Goal: Book appointment/travel/reservation

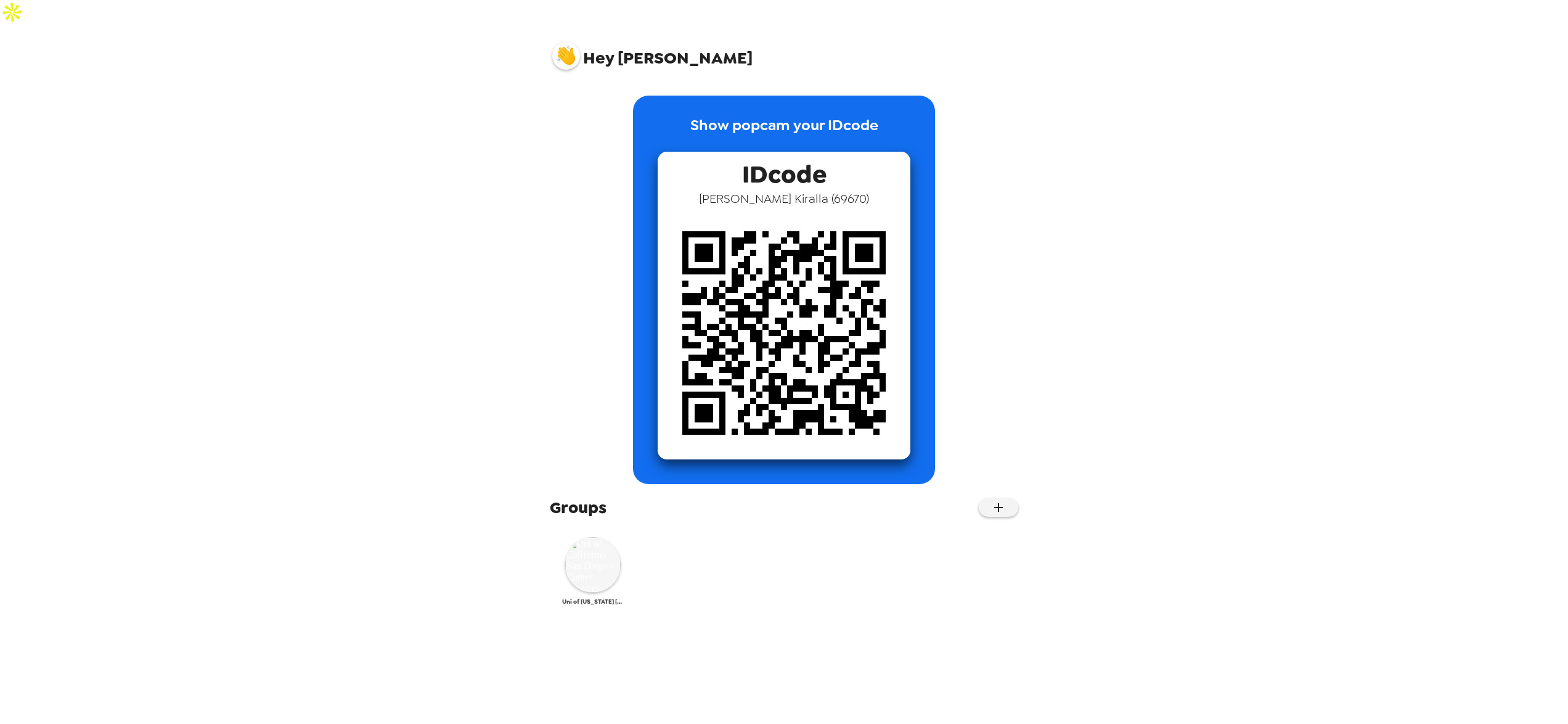
click at [575, 552] on img at bounding box center [593, 565] width 56 height 56
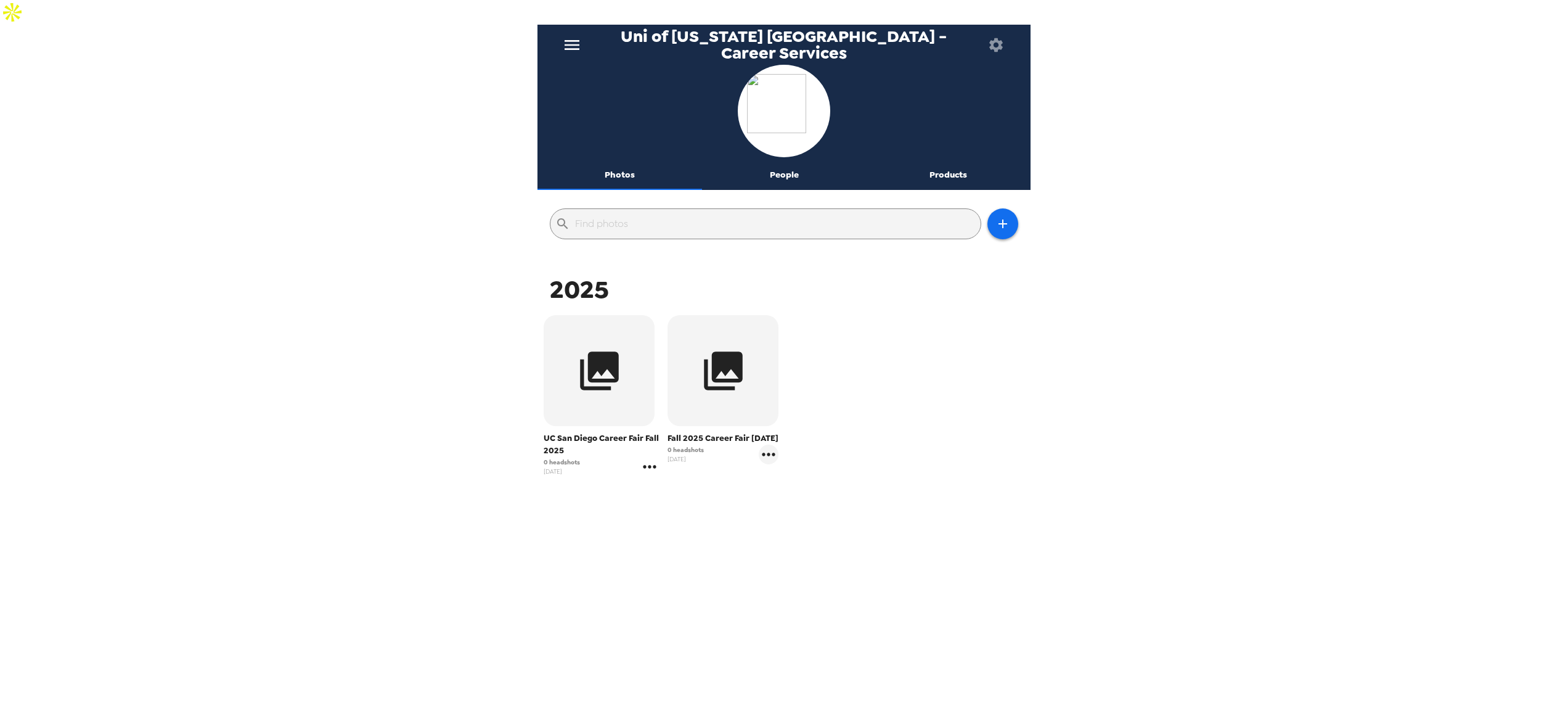
click at [647, 457] on icon "gallery menu" at bounding box center [650, 467] width 20 height 20
click at [661, 469] on icon at bounding box center [657, 469] width 15 height 15
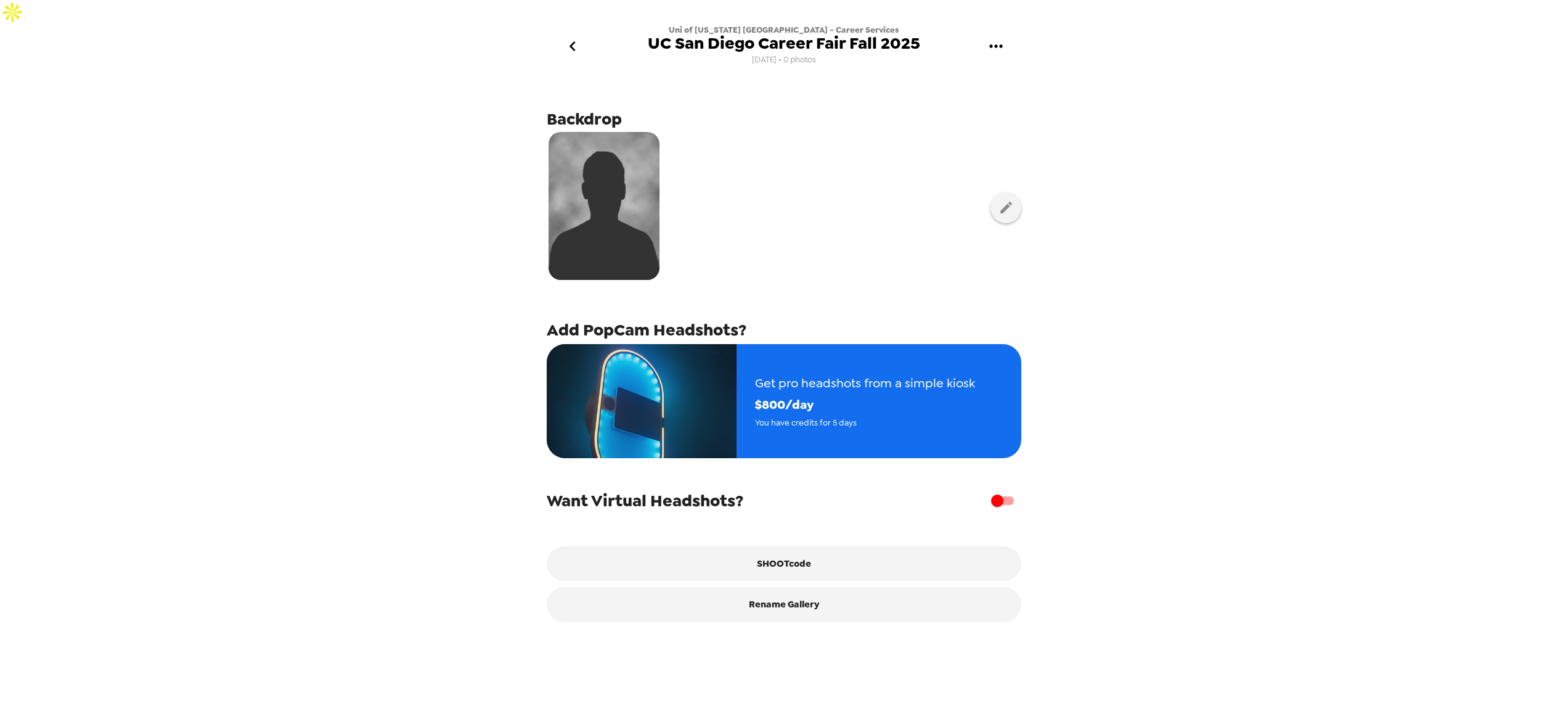
click at [992, 36] on icon "gallery menu" at bounding box center [996, 46] width 20 height 20
click at [888, 85] on div at bounding box center [784, 362] width 1568 height 724
click at [1017, 192] on button "button" at bounding box center [1005, 207] width 31 height 31
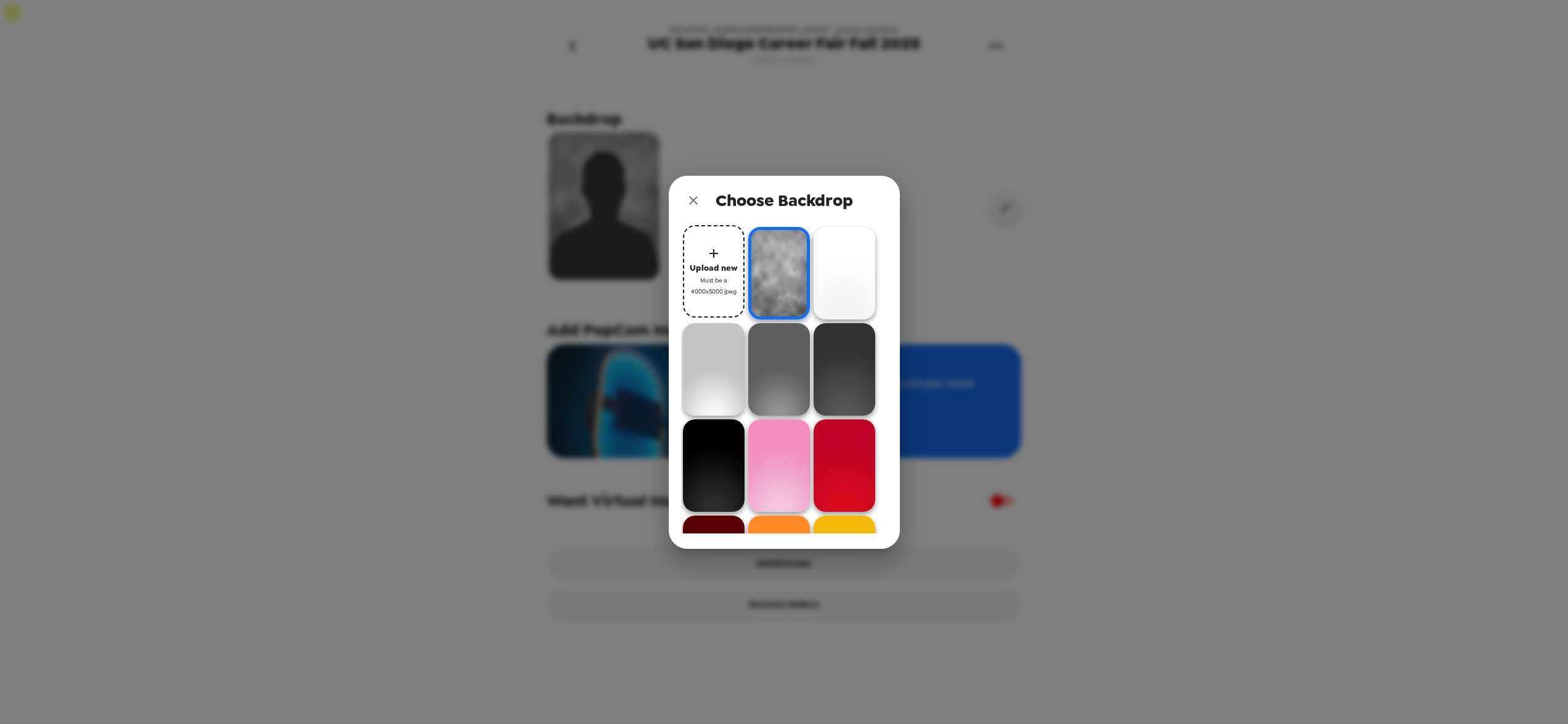
click at [685, 202] on button "close" at bounding box center [694, 201] width 25 height 25
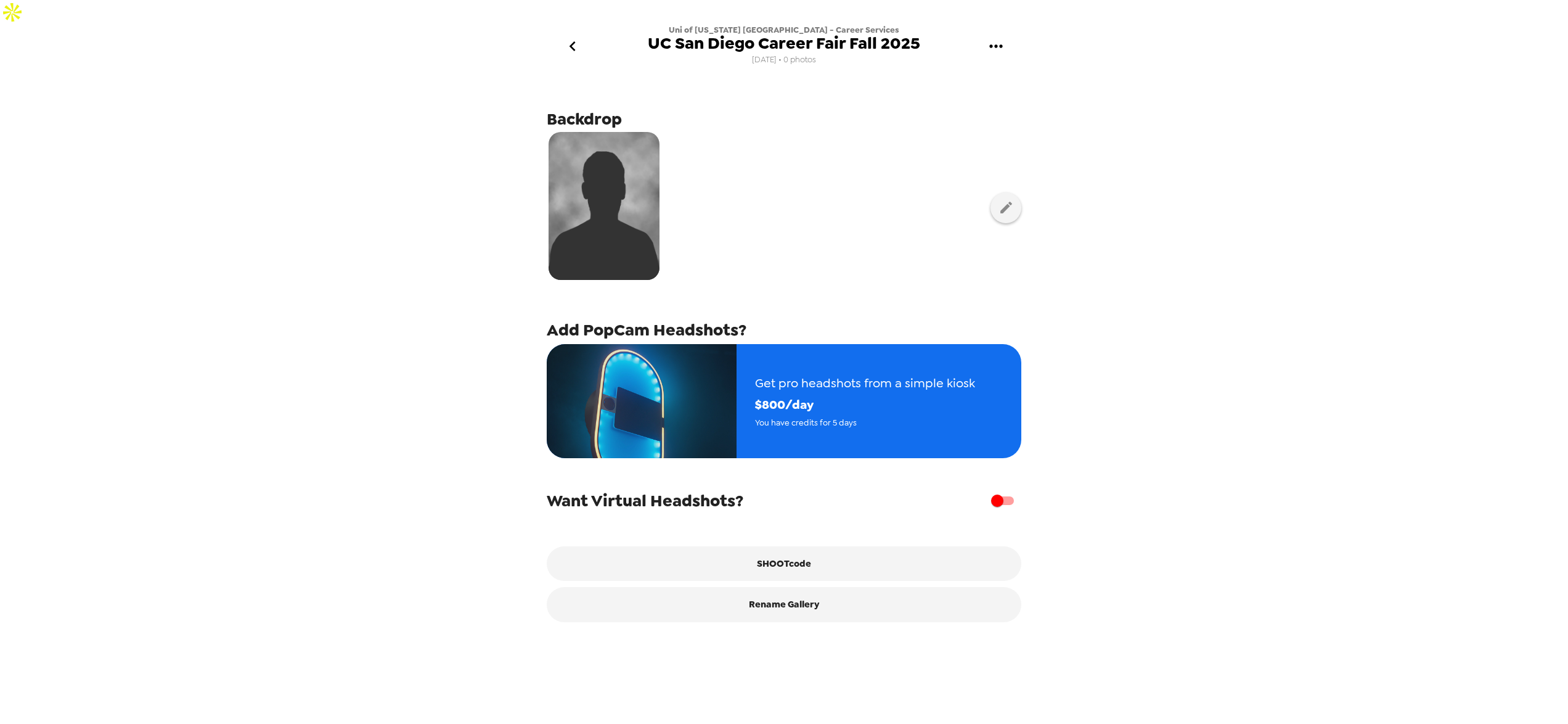
click at [569, 36] on icon "go back" at bounding box center [573, 46] width 20 height 20
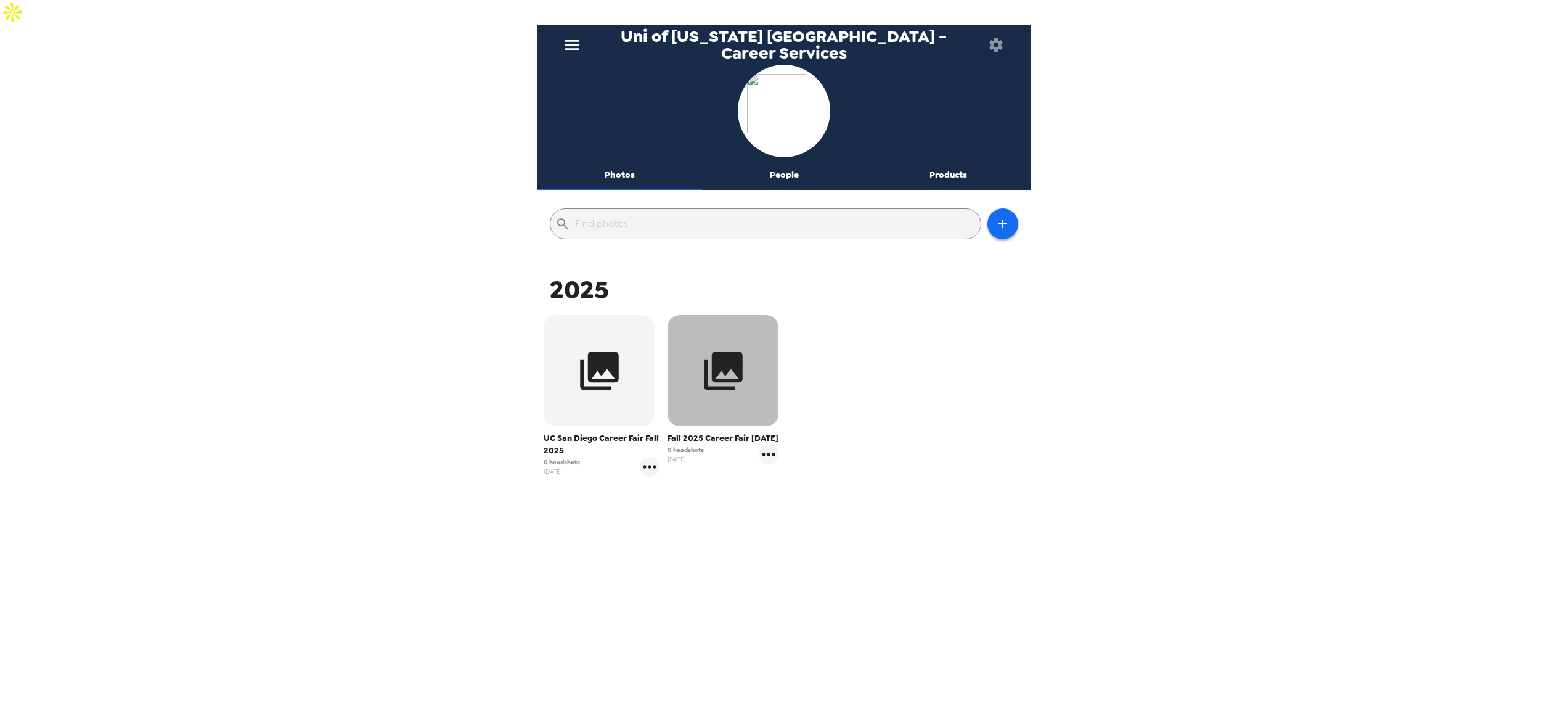
click at [712, 362] on icon "button" at bounding box center [723, 371] width 39 height 39
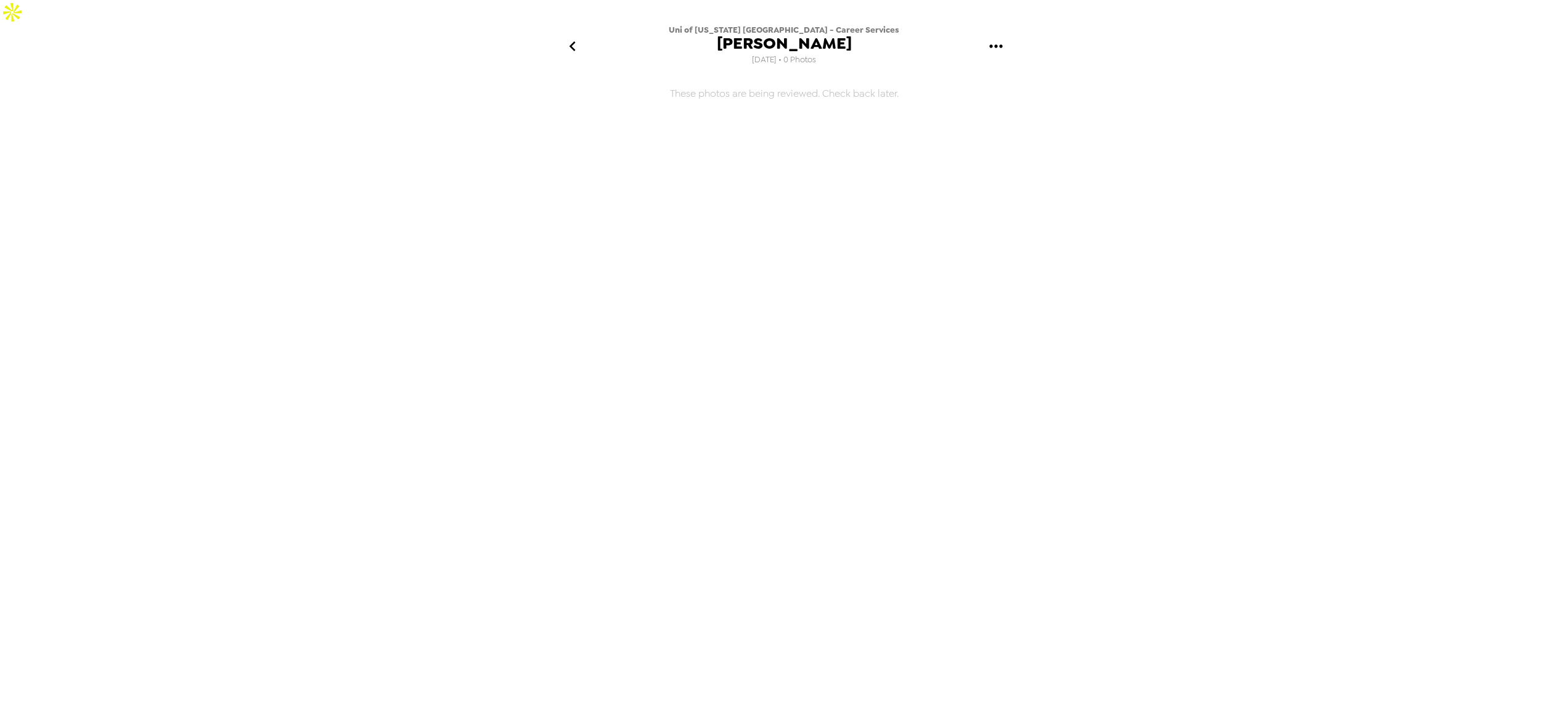
click at [1002, 36] on icon "gallery menu" at bounding box center [996, 46] width 20 height 20
click at [1005, 64] on div at bounding box center [996, 58] width 22 height 15
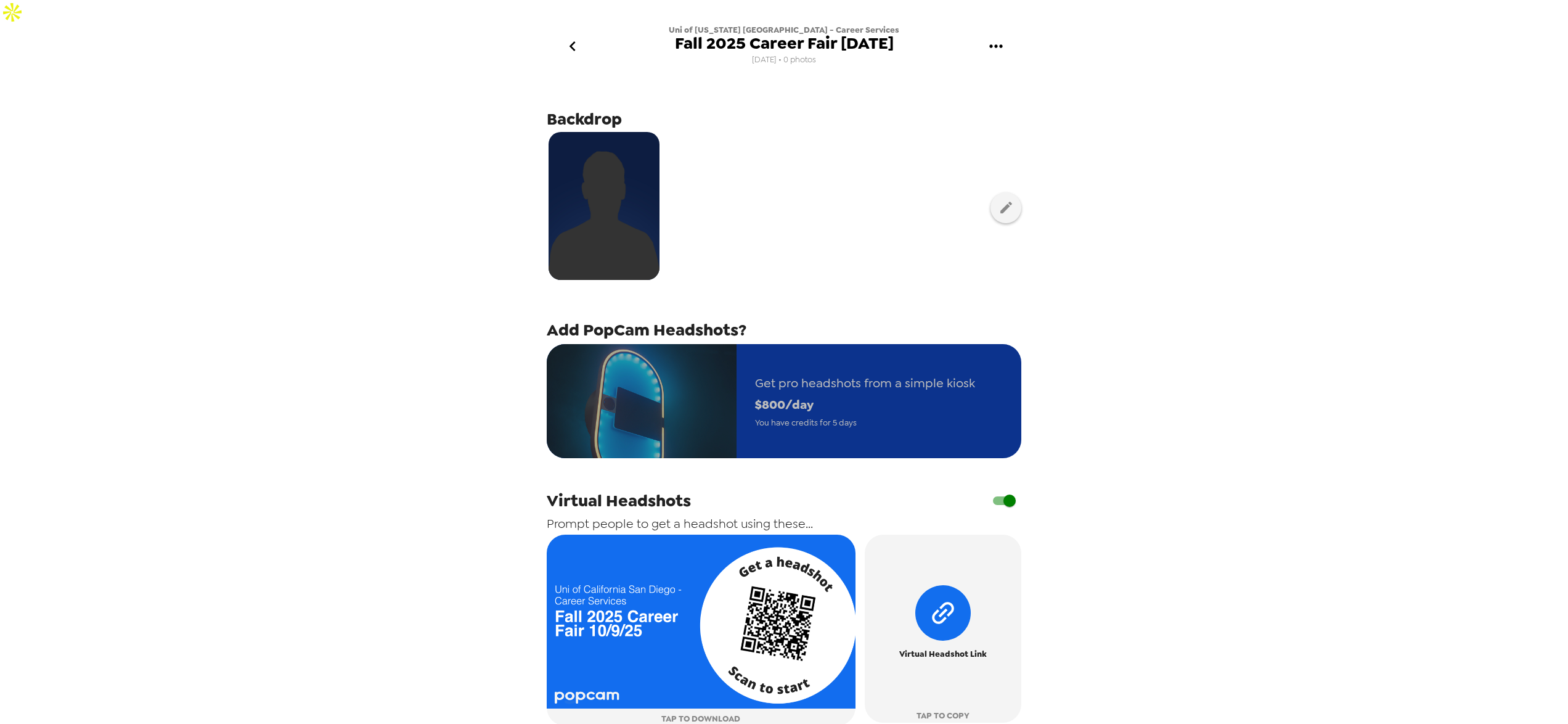
click at [762, 394] on span "$ 800 /day" at bounding box center [864, 405] width 220 height 22
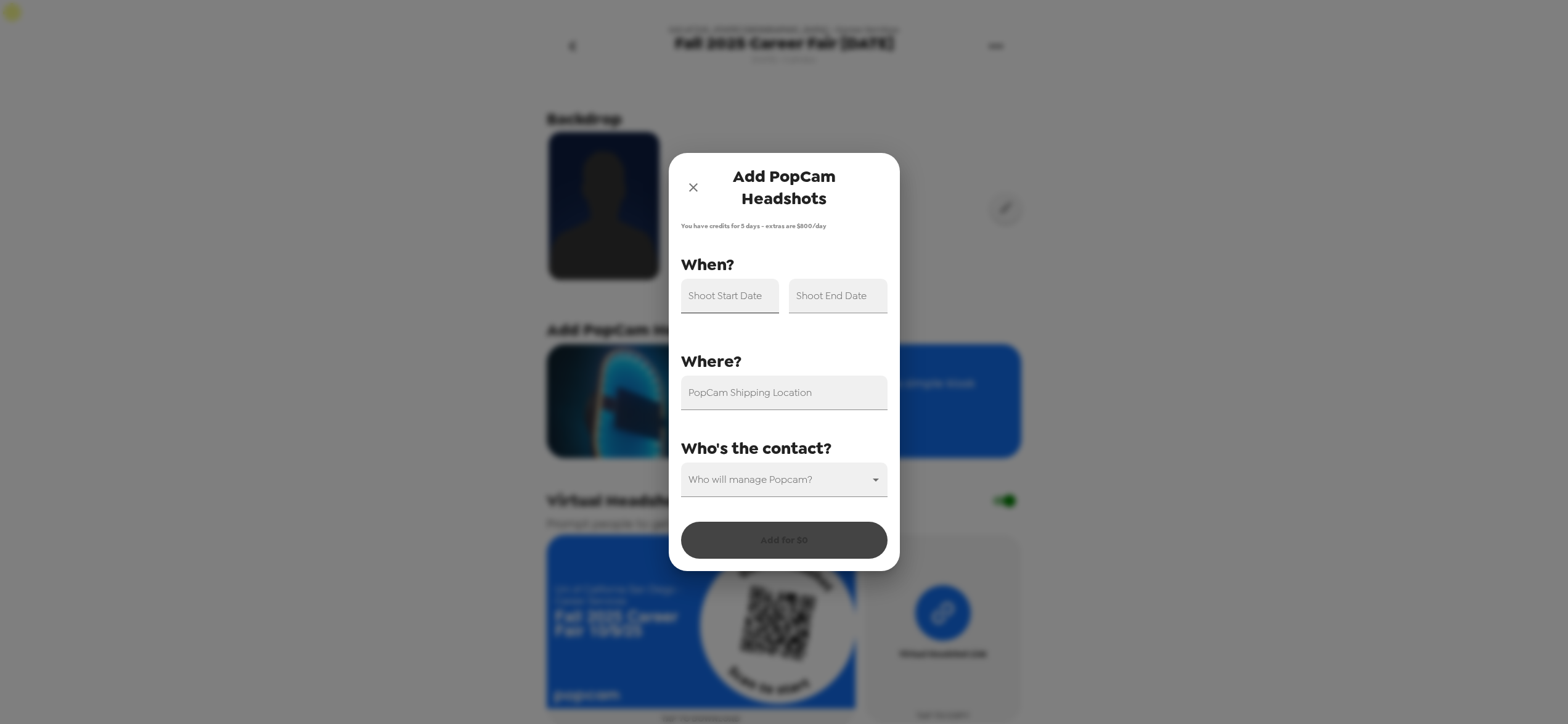
click at [716, 301] on input "Shoot Start Date" at bounding box center [730, 296] width 99 height 35
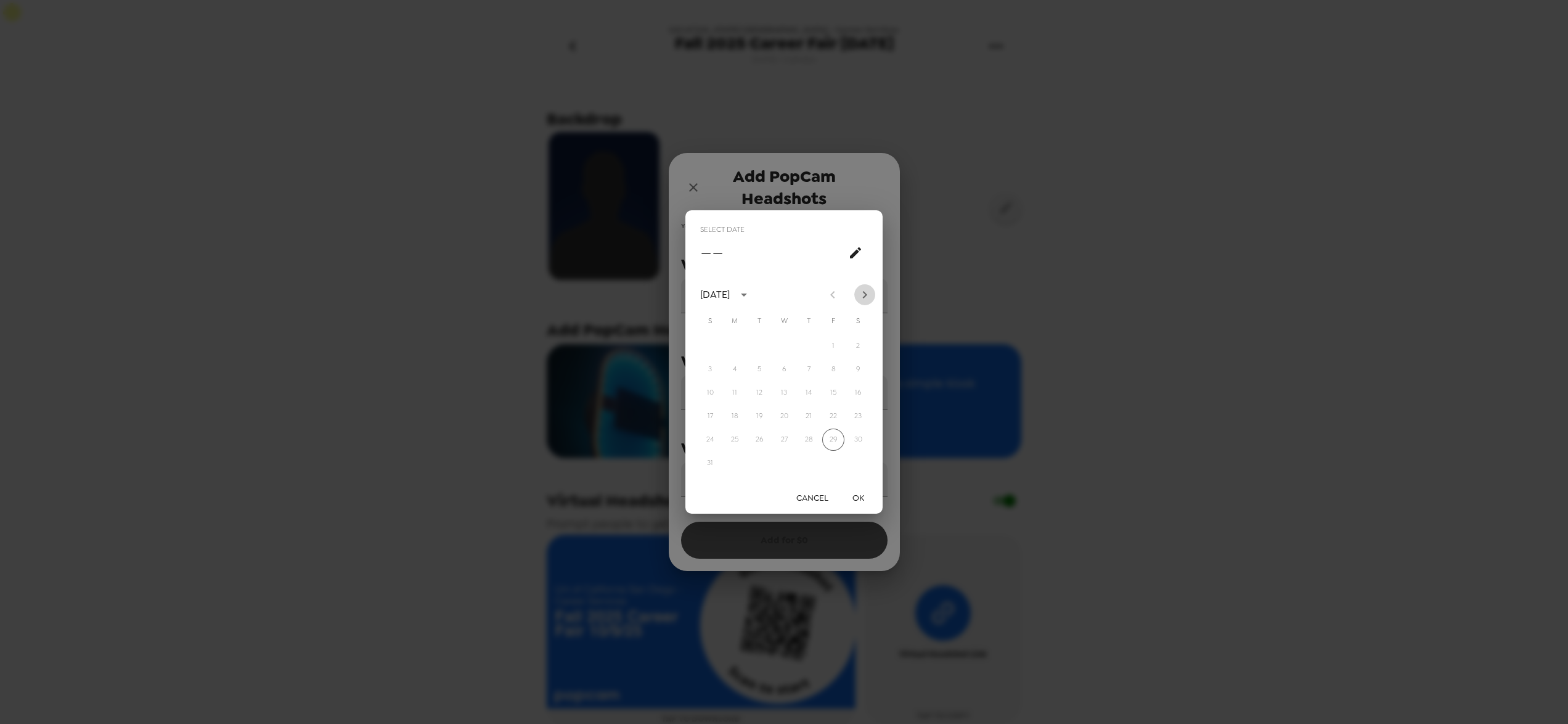
click at [867, 297] on icon "Next month" at bounding box center [864, 295] width 15 height 15
click at [808, 371] on button "9" at bounding box center [808, 369] width 22 height 22
type input "[DATE]"
click at [856, 500] on button "OK" at bounding box center [858, 498] width 40 height 23
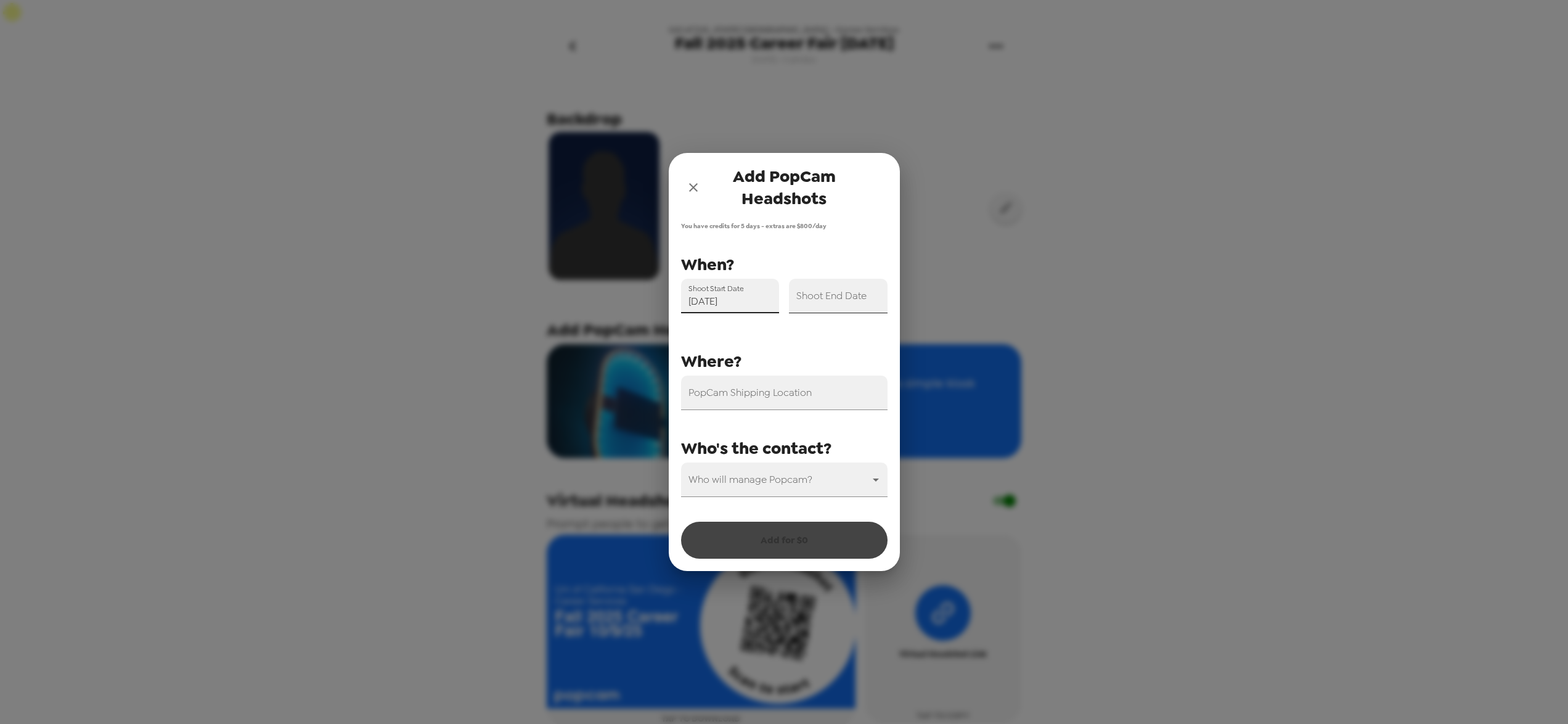
click at [850, 289] on div "Shoot End Date" at bounding box center [838, 296] width 99 height 35
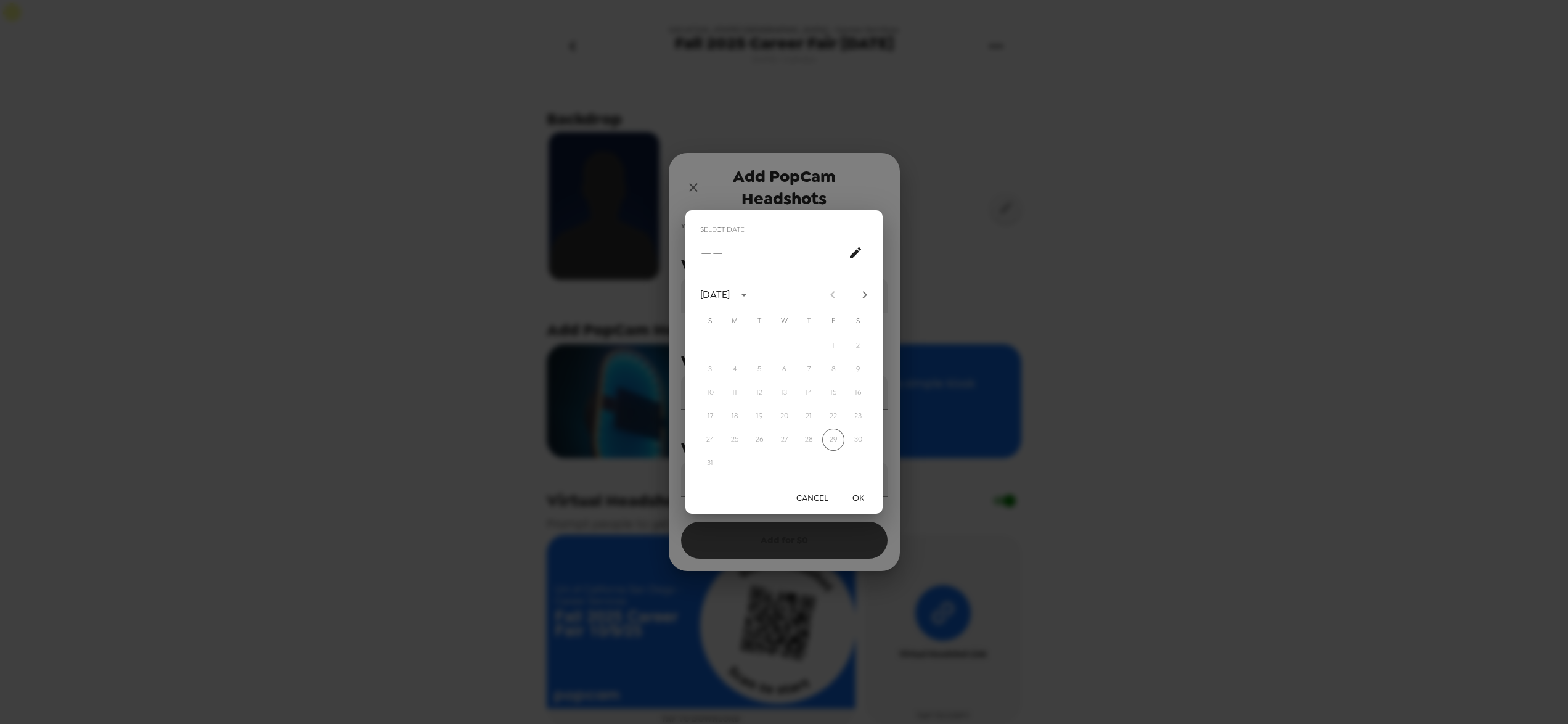
click at [864, 294] on icon "Next month" at bounding box center [864, 295] width 15 height 15
click at [811, 367] on button "9" at bounding box center [808, 369] width 22 height 22
type input "[DATE]"
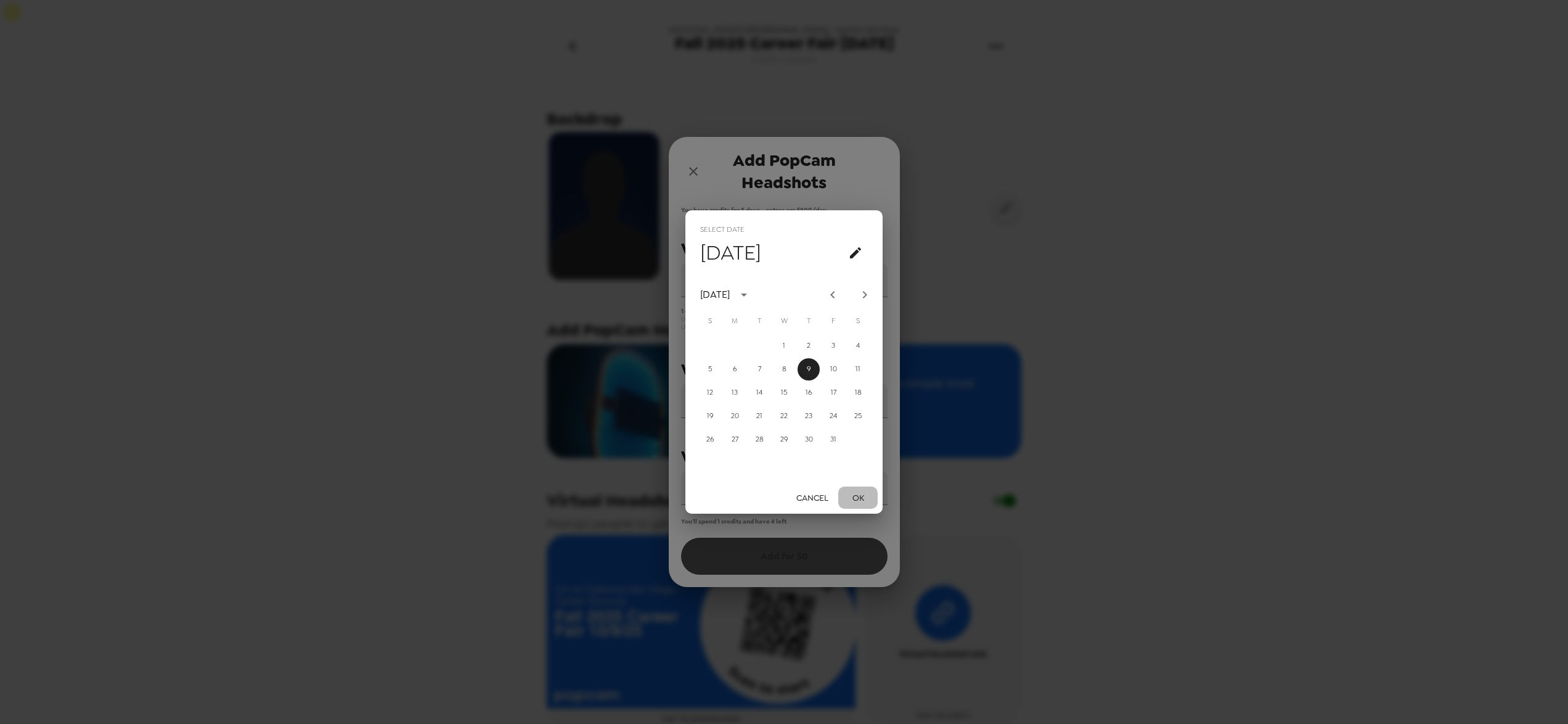
click at [854, 505] on button "OK" at bounding box center [858, 498] width 40 height 23
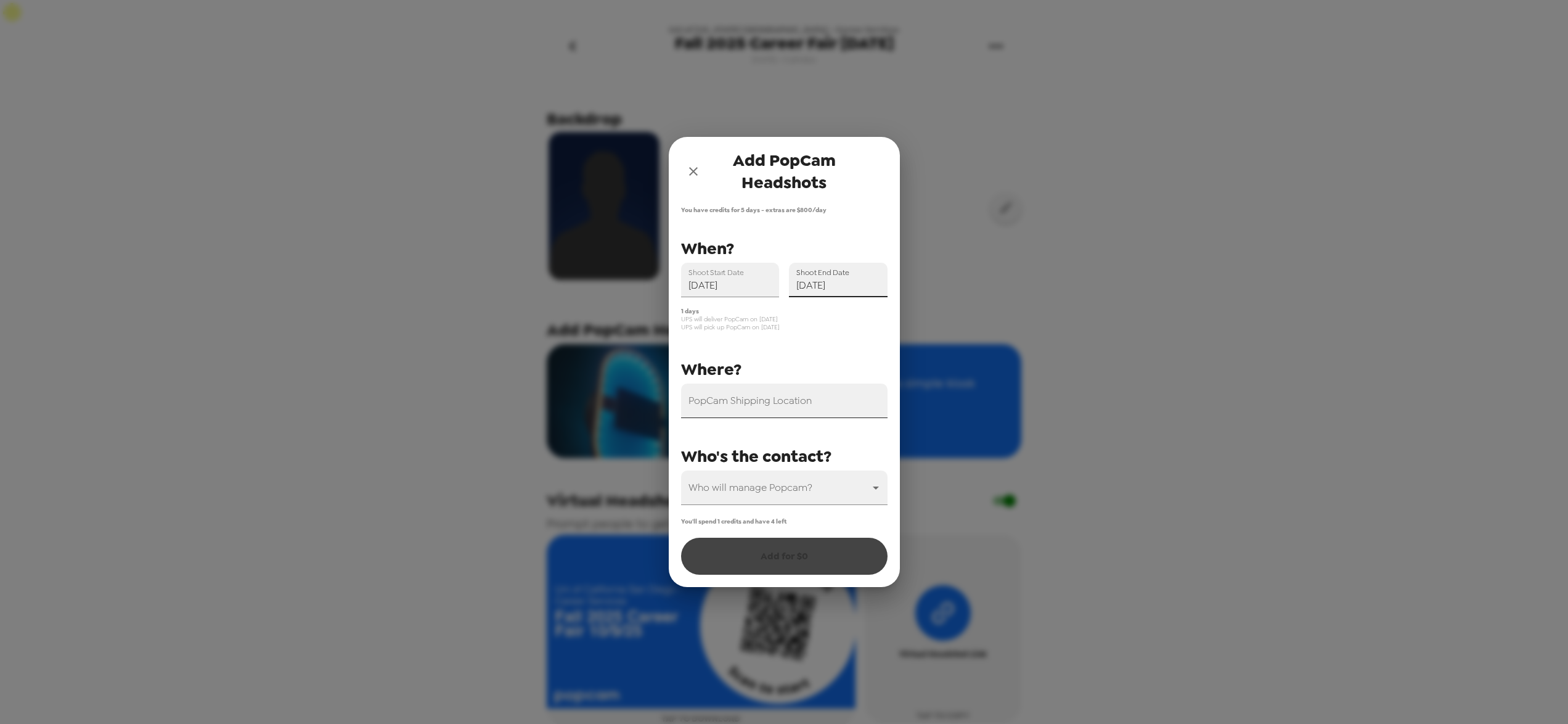
click at [815, 404] on input "PopCam Shipping Location" at bounding box center [784, 401] width 206 height 35
type input "[GEOGRAPHIC_DATA], [GEOGRAPHIC_DATA], [GEOGRAPHIC_DATA], [GEOGRAPHIC_DATA]"
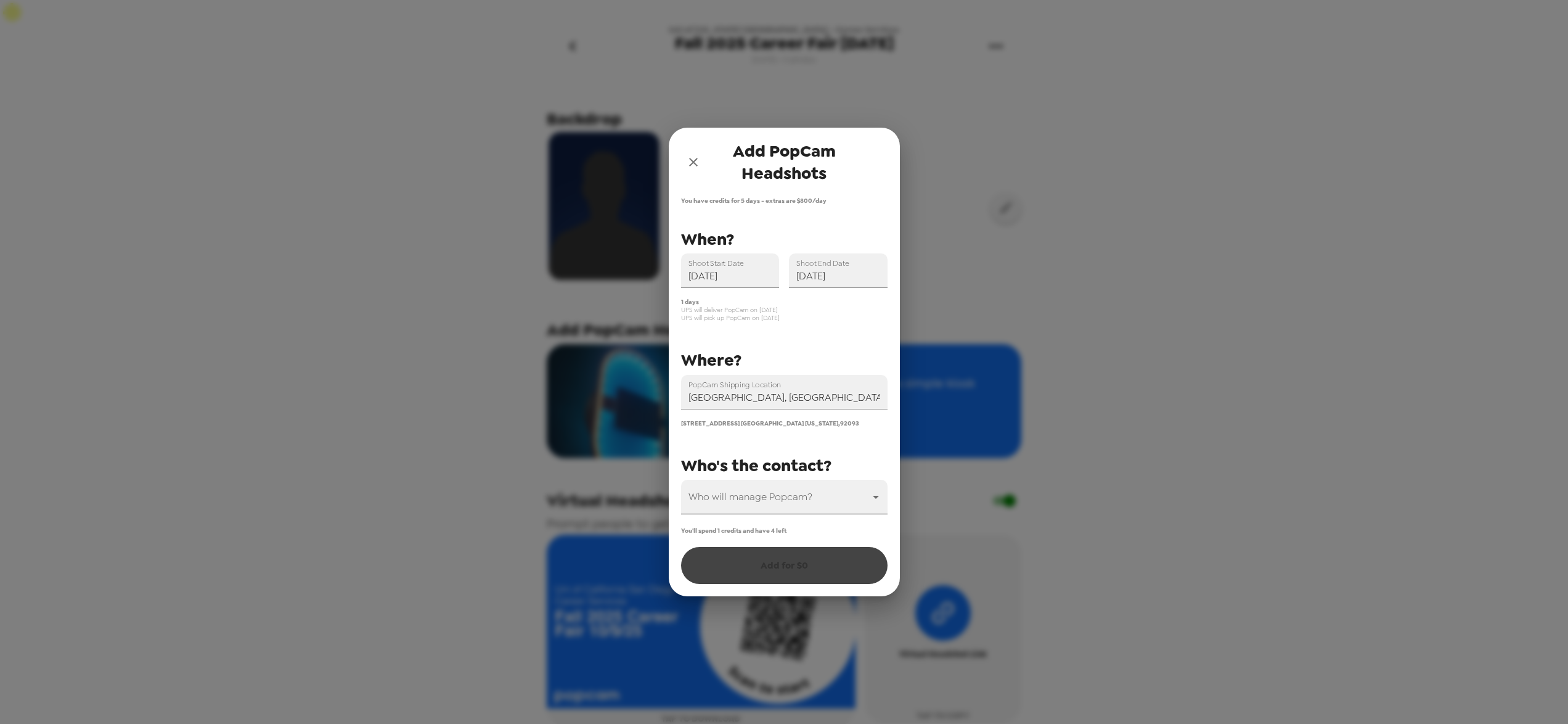
click at [772, 499] on body "Uni of [US_STATE] [GEOGRAPHIC_DATA] - Career Services Fall 2025 Career Fair [DA…" at bounding box center [784, 374] width 1568 height 749
click at [751, 547] on li "[PERSON_NAME]" at bounding box center [784, 552] width 206 height 22
click at [759, 560] on div "You'll spend 1 credits and have 4 left Add for $ 0" at bounding box center [784, 555] width 206 height 57
click at [773, 508] on body "Uni of [US_STATE] [GEOGRAPHIC_DATA] - Career Services Fall 2025 Career Fair [DA…" at bounding box center [784, 374] width 1568 height 749
click at [758, 569] on li "[PERSON_NAME]" at bounding box center [784, 574] width 206 height 22
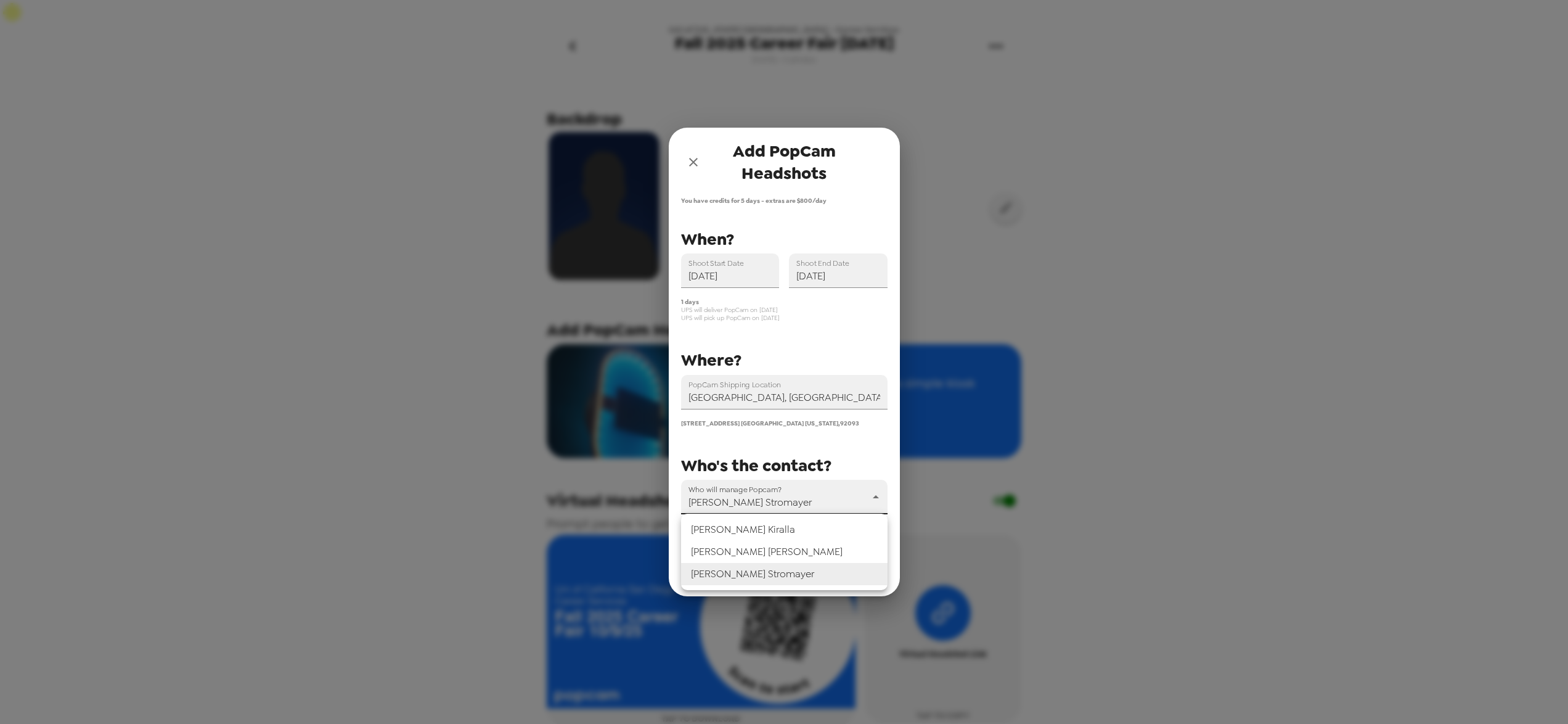
click at [773, 498] on body "Uni of [US_STATE] [GEOGRAPHIC_DATA] - Career Services Fall 2025 Career Fair [DA…" at bounding box center [784, 374] width 1568 height 749
click at [752, 528] on li "[PERSON_NAME]" at bounding box center [784, 529] width 206 height 22
type input "69670"
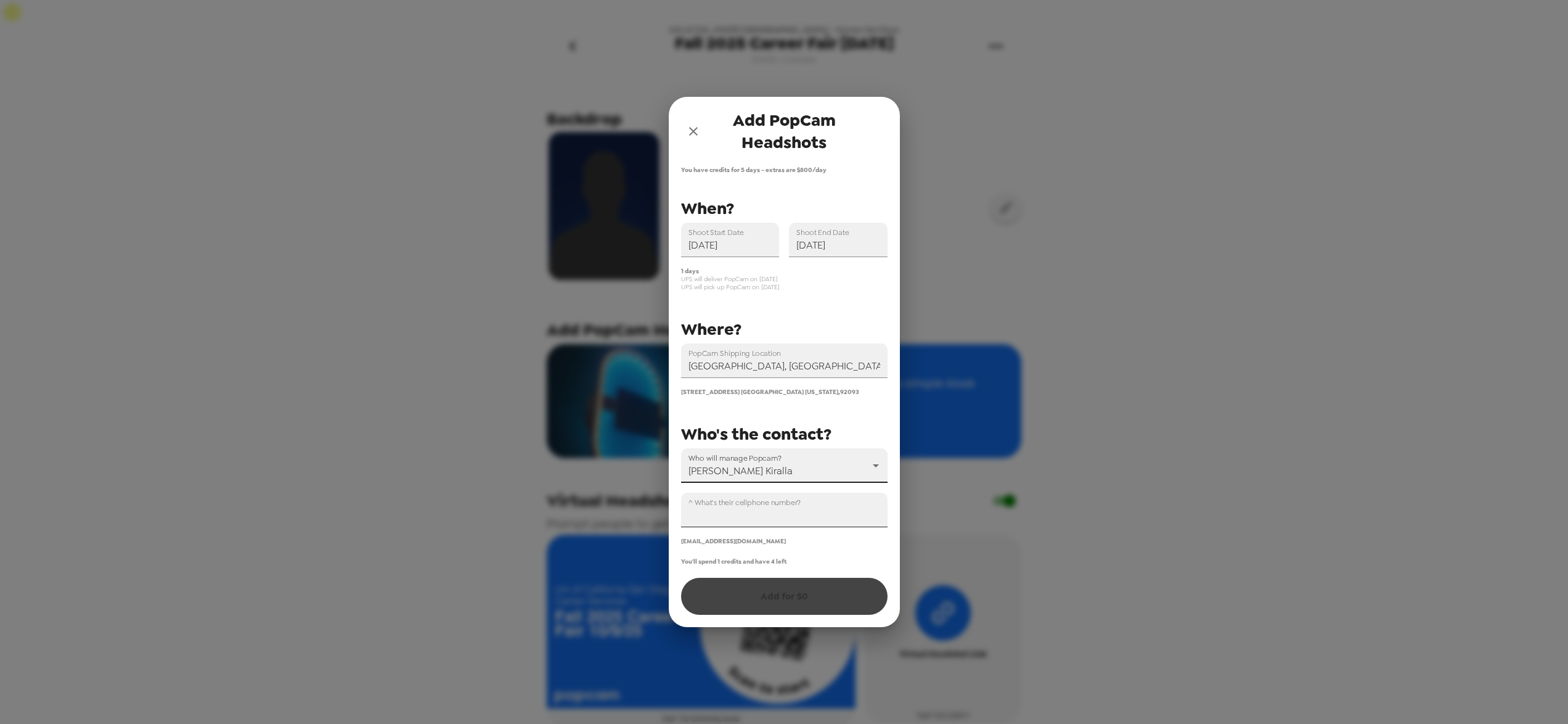
click at [749, 518] on input "^ What's their cellphone number?" at bounding box center [784, 510] width 206 height 35
type input "[PHONE_NUMBER]"
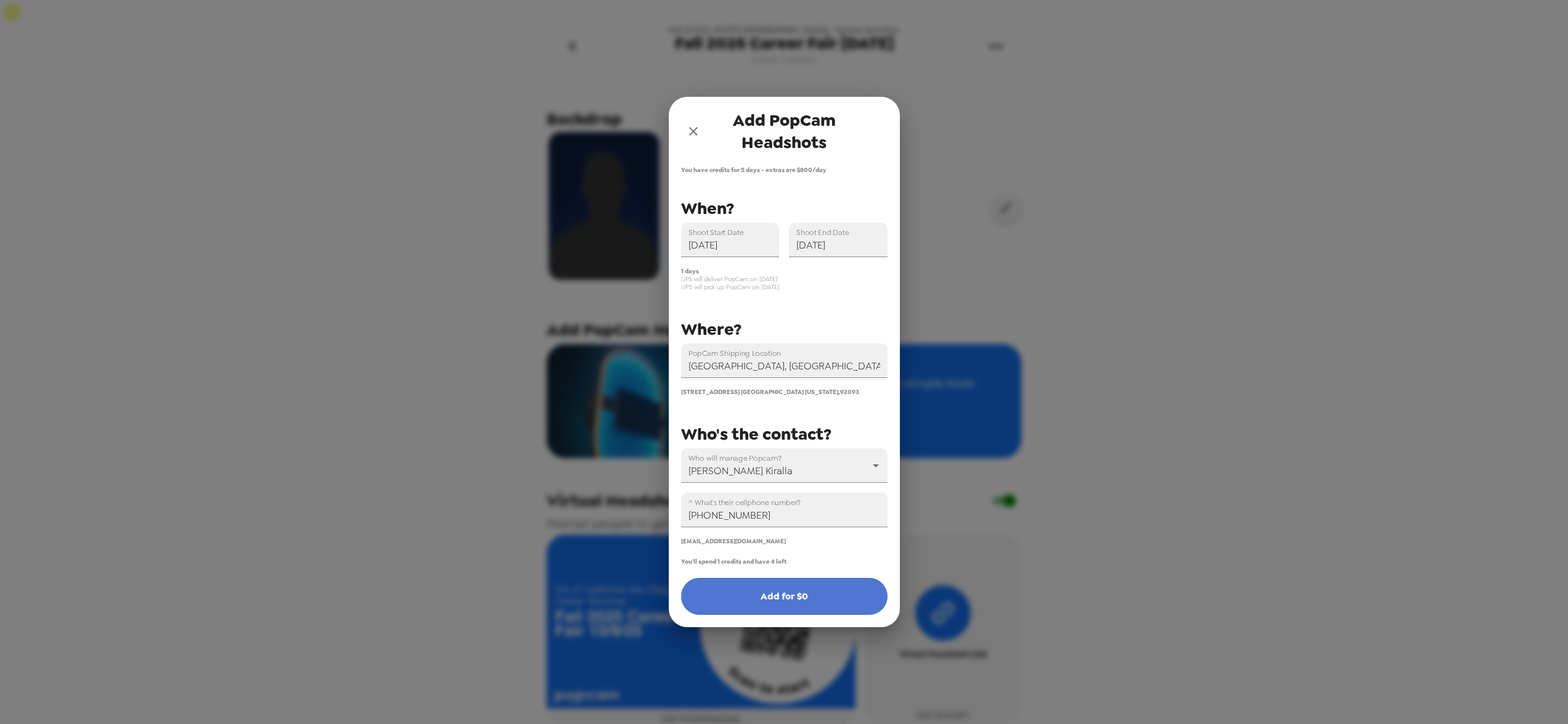
click at [756, 599] on button "Add for $ 0" at bounding box center [784, 596] width 206 height 37
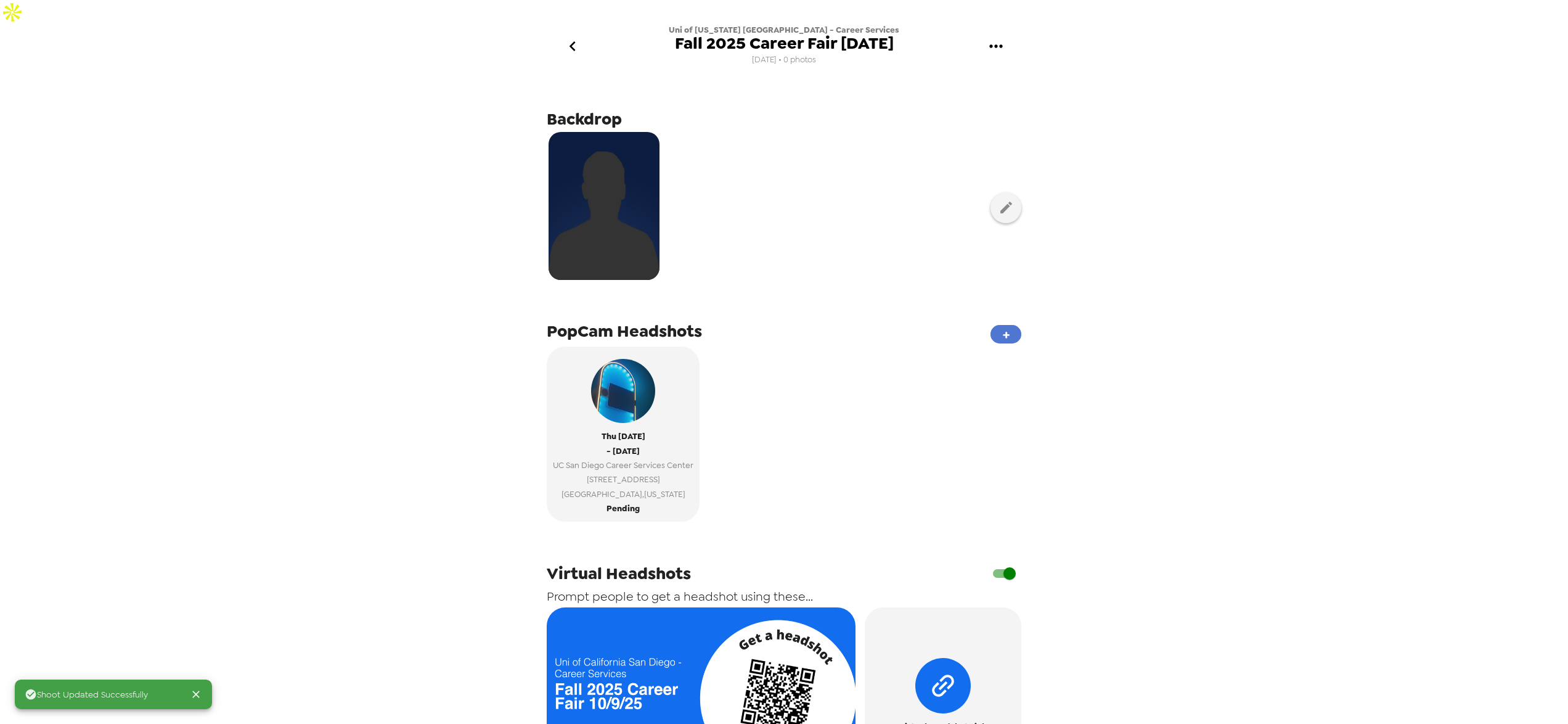
click at [1008, 325] on button "+" at bounding box center [1005, 334] width 31 height 18
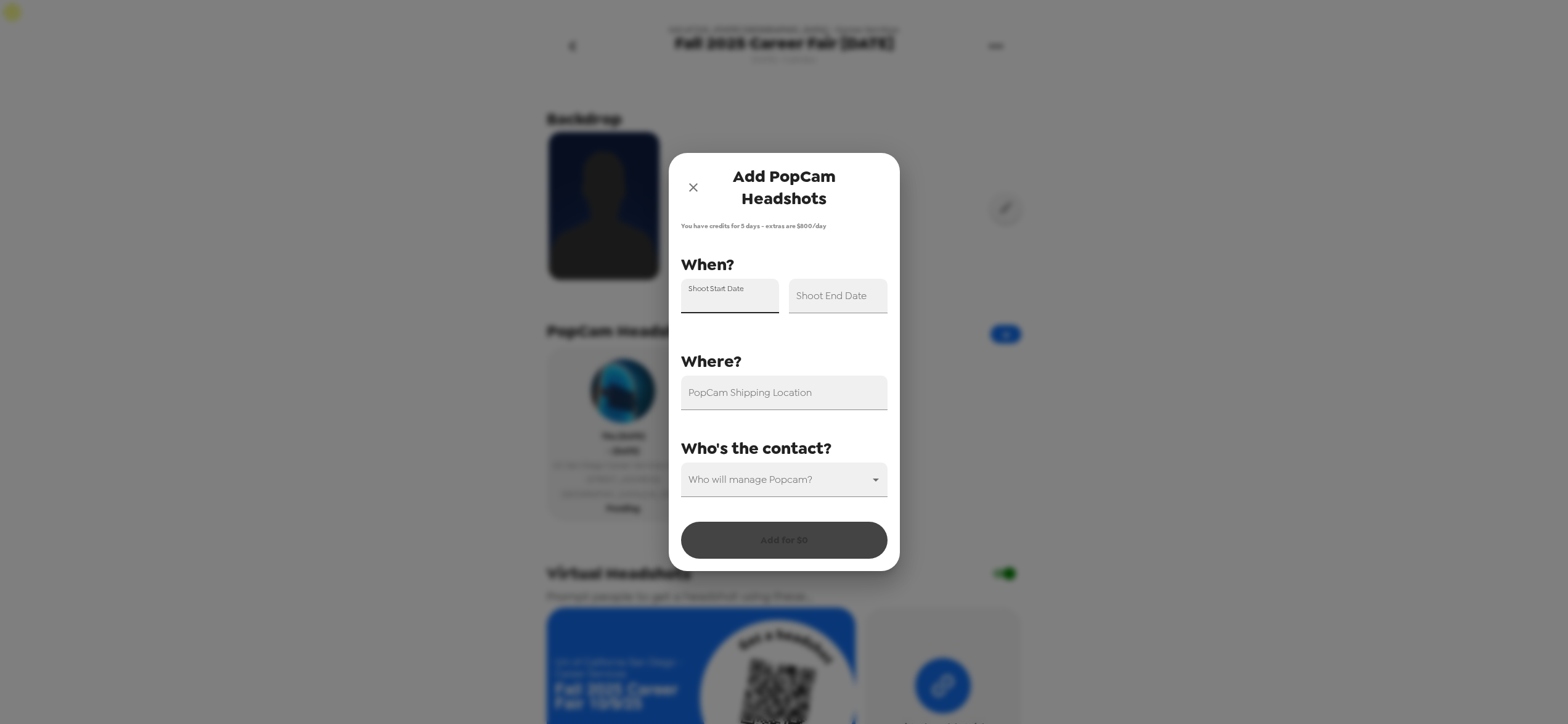
click at [744, 290] on div "Shoot Start Date" at bounding box center [730, 296] width 99 height 35
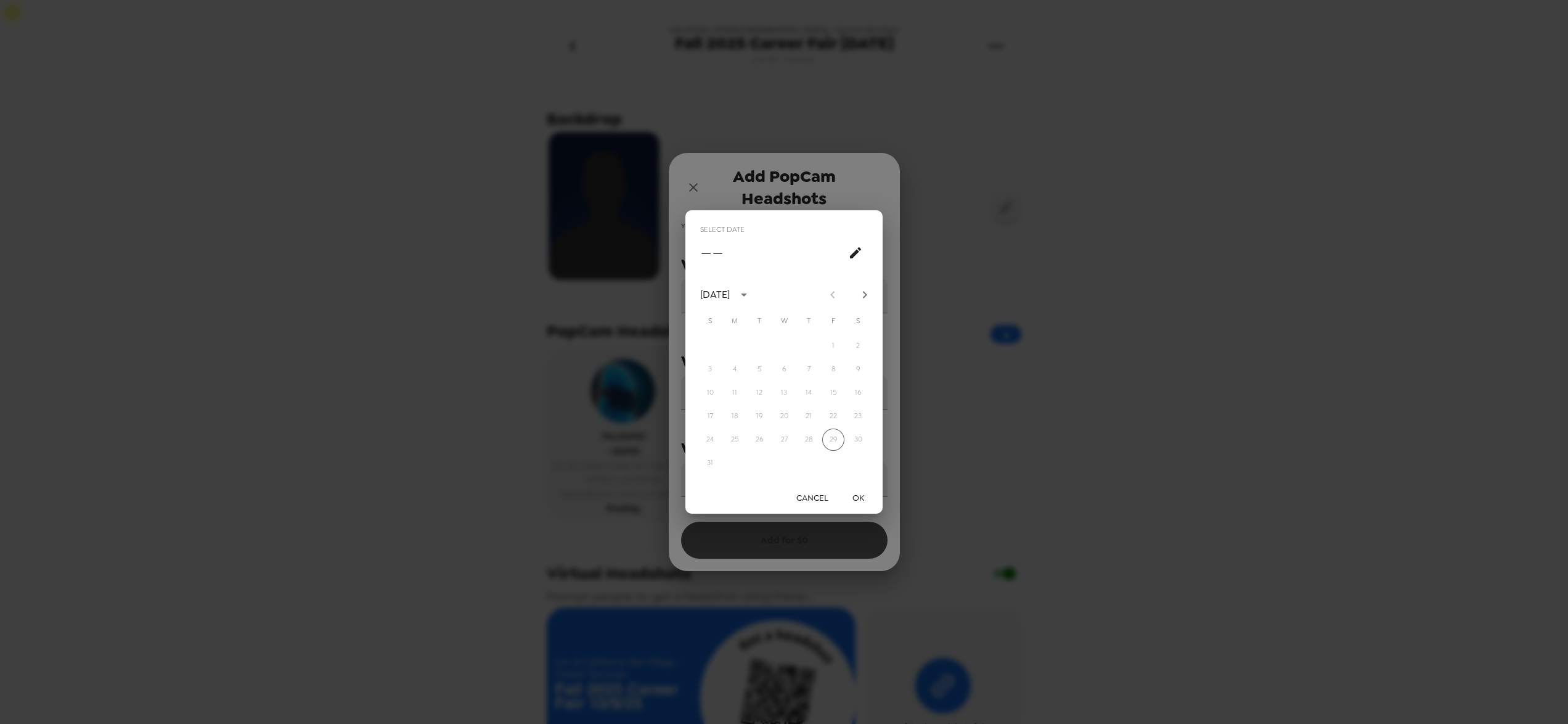
click at [864, 299] on icon "Next month" at bounding box center [864, 295] width 15 height 15
click at [808, 371] on button "9" at bounding box center [808, 369] width 22 height 22
type input "[DATE]"
click at [854, 498] on button "OK" at bounding box center [858, 498] width 40 height 23
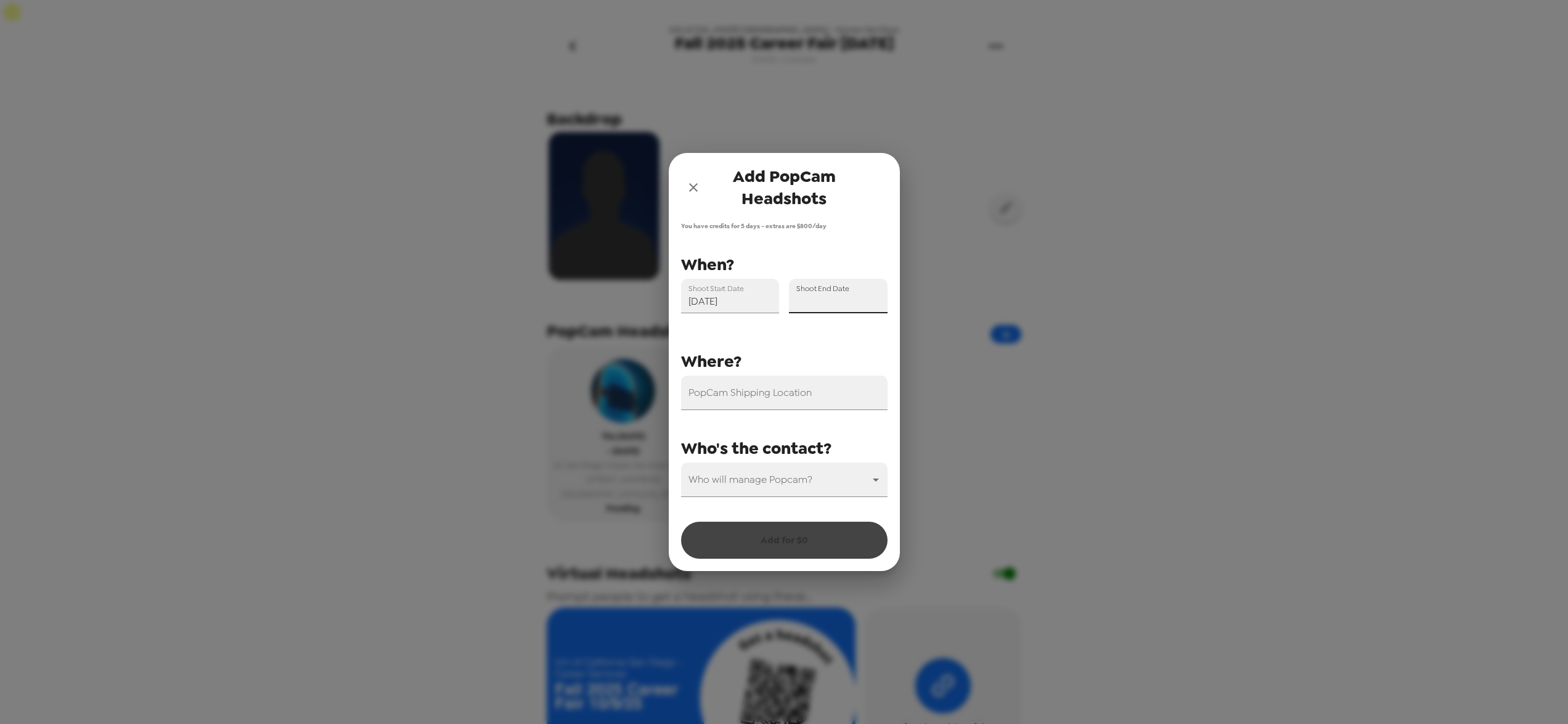
click at [857, 293] on div "Shoot End Date" at bounding box center [838, 296] width 99 height 35
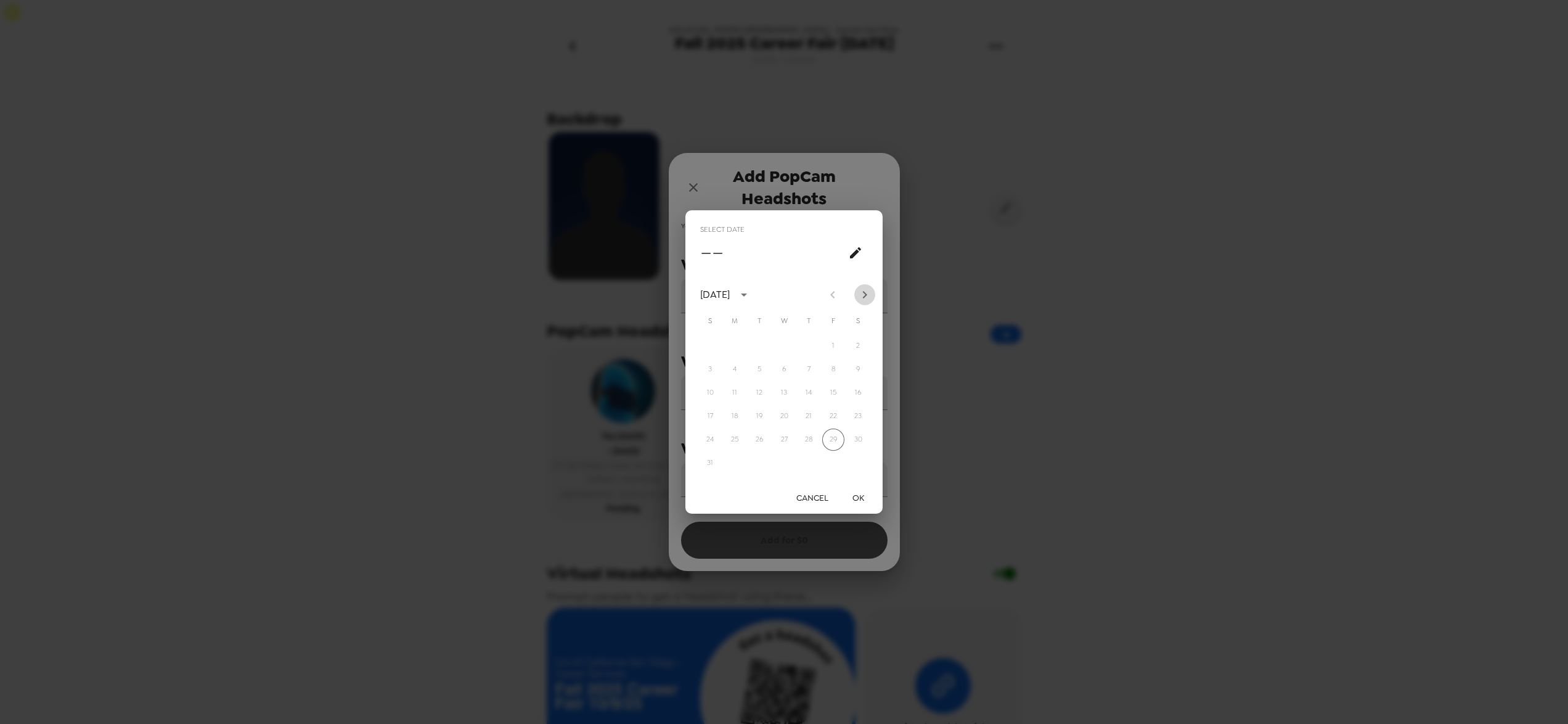
click at [869, 294] on icon "Next month" at bounding box center [864, 295] width 15 height 15
click at [809, 372] on button "9" at bounding box center [808, 369] width 22 height 22
type input "[DATE]"
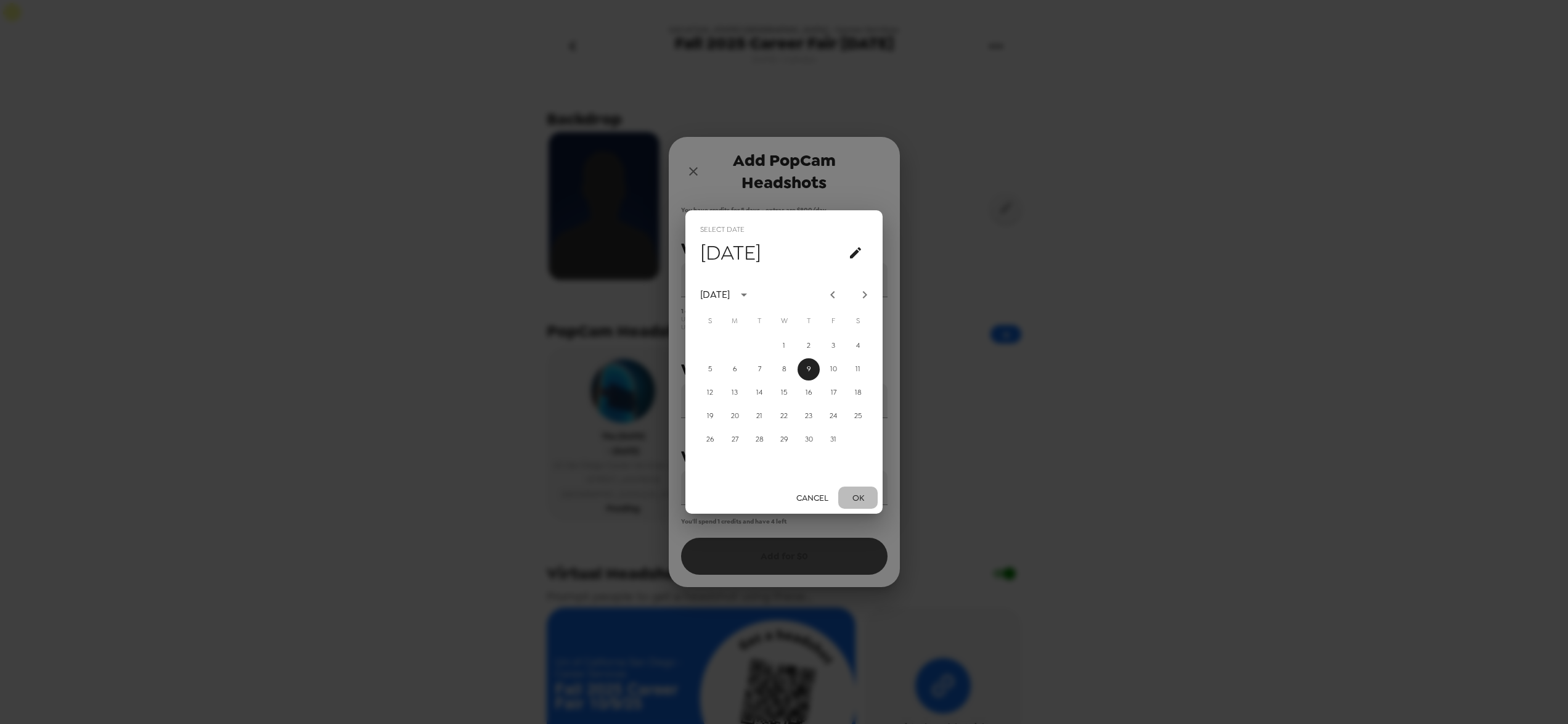
click at [848, 496] on button "OK" at bounding box center [858, 498] width 40 height 23
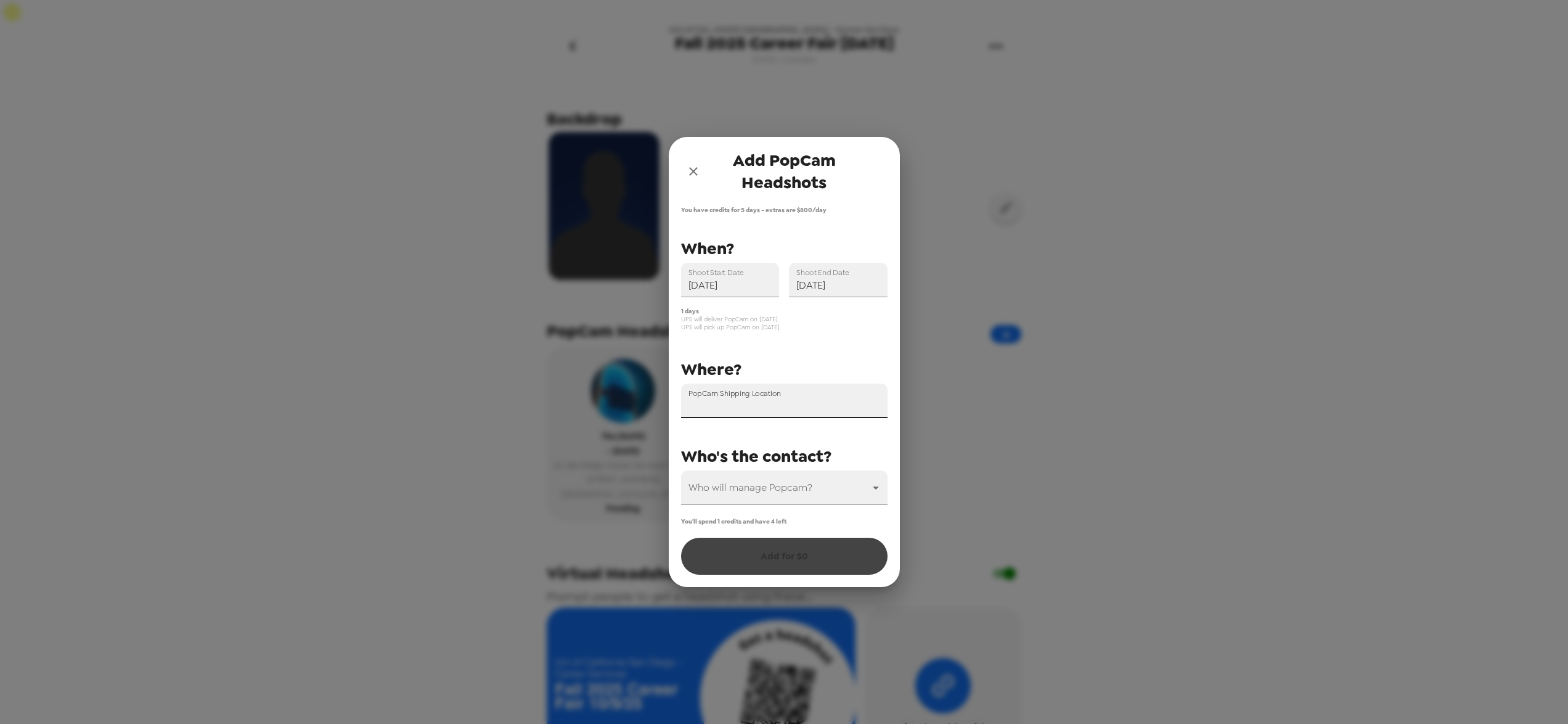
click at [785, 396] on div "PopCam Shipping Location" at bounding box center [784, 401] width 206 height 35
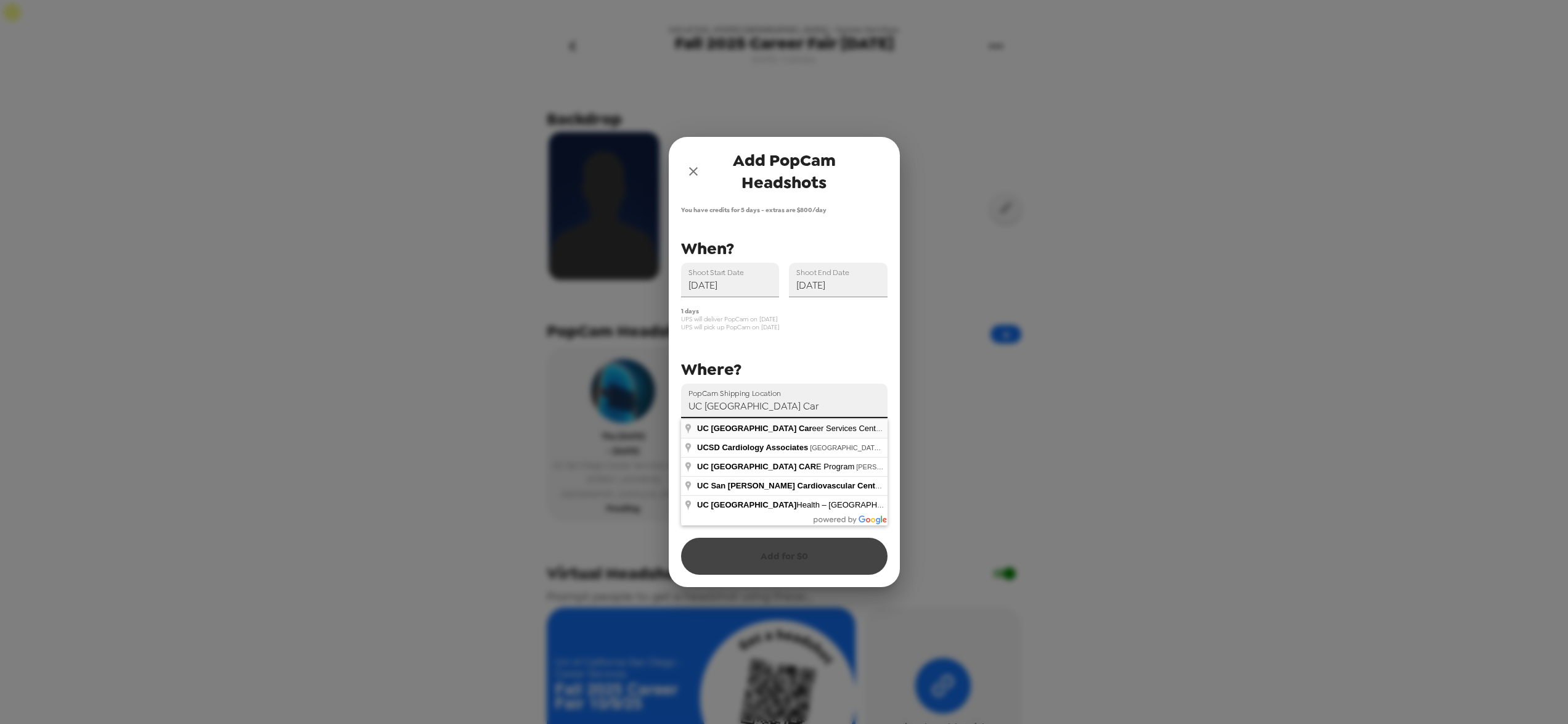
type input "[GEOGRAPHIC_DATA], [GEOGRAPHIC_DATA], [GEOGRAPHIC_DATA], [GEOGRAPHIC_DATA]"
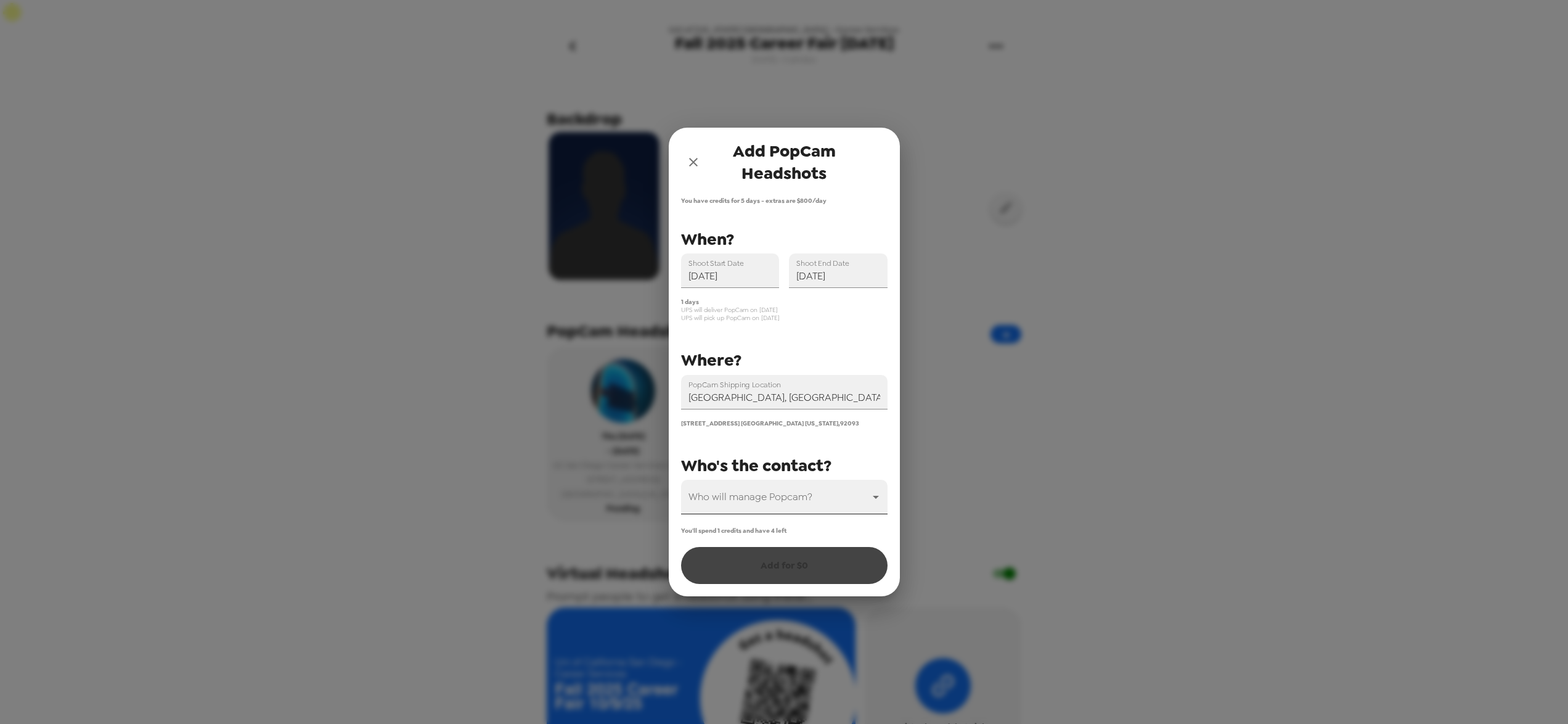
click at [745, 497] on body "Uni of [US_STATE] [GEOGRAPHIC_DATA] - Career Services Fall 2025 Career Fair [DA…" at bounding box center [784, 374] width 1568 height 749
click at [738, 526] on li "[PERSON_NAME]" at bounding box center [784, 529] width 206 height 22
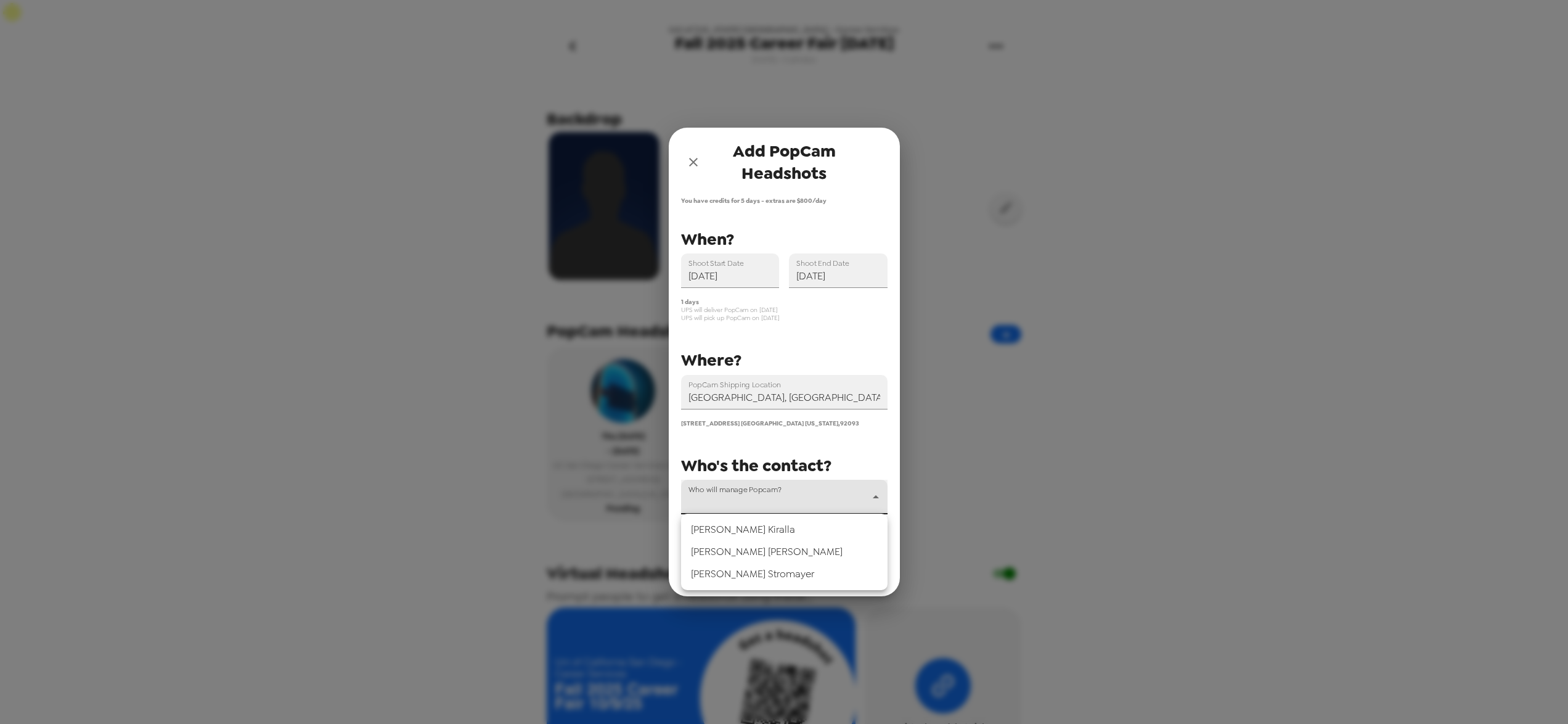
type input "69670"
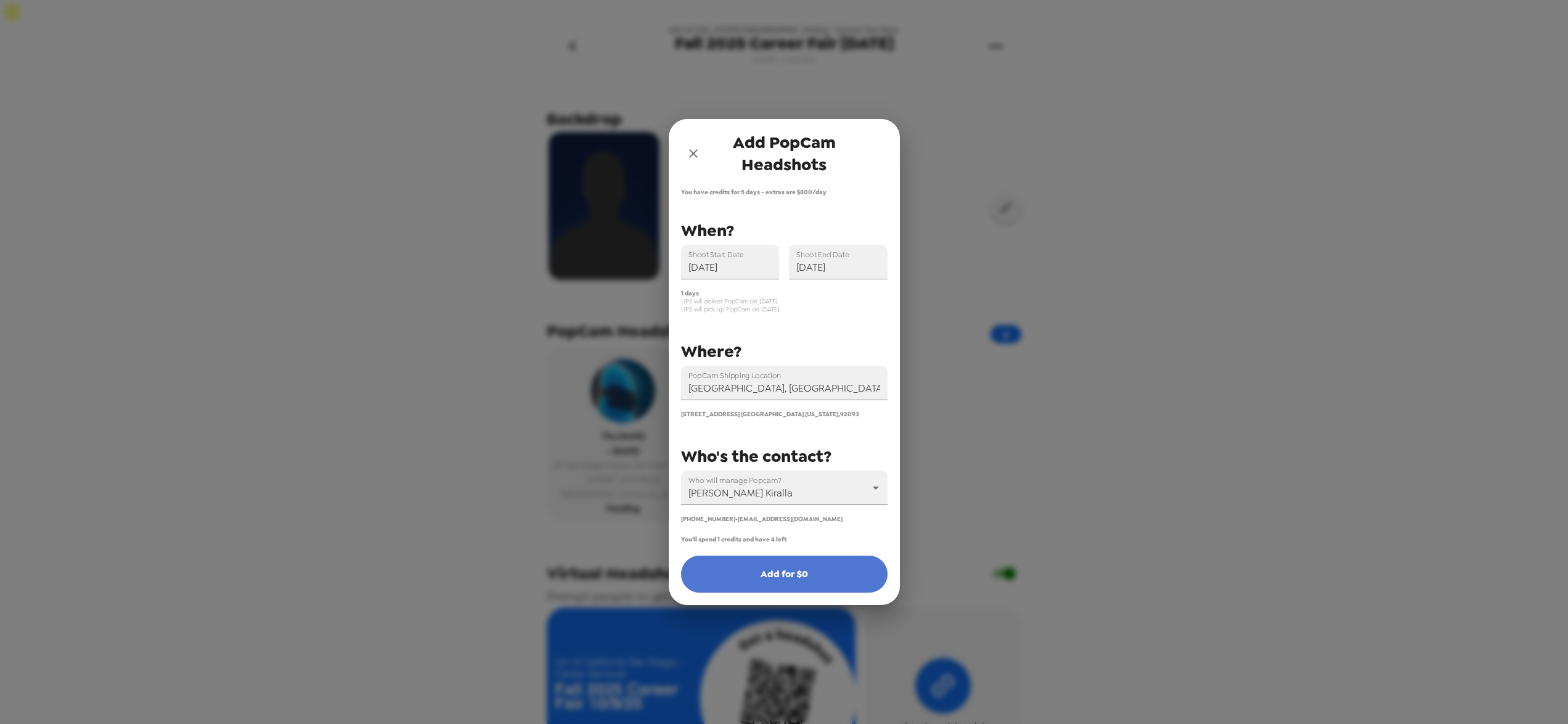
click at [747, 570] on button "Add for $ 0" at bounding box center [784, 574] width 206 height 37
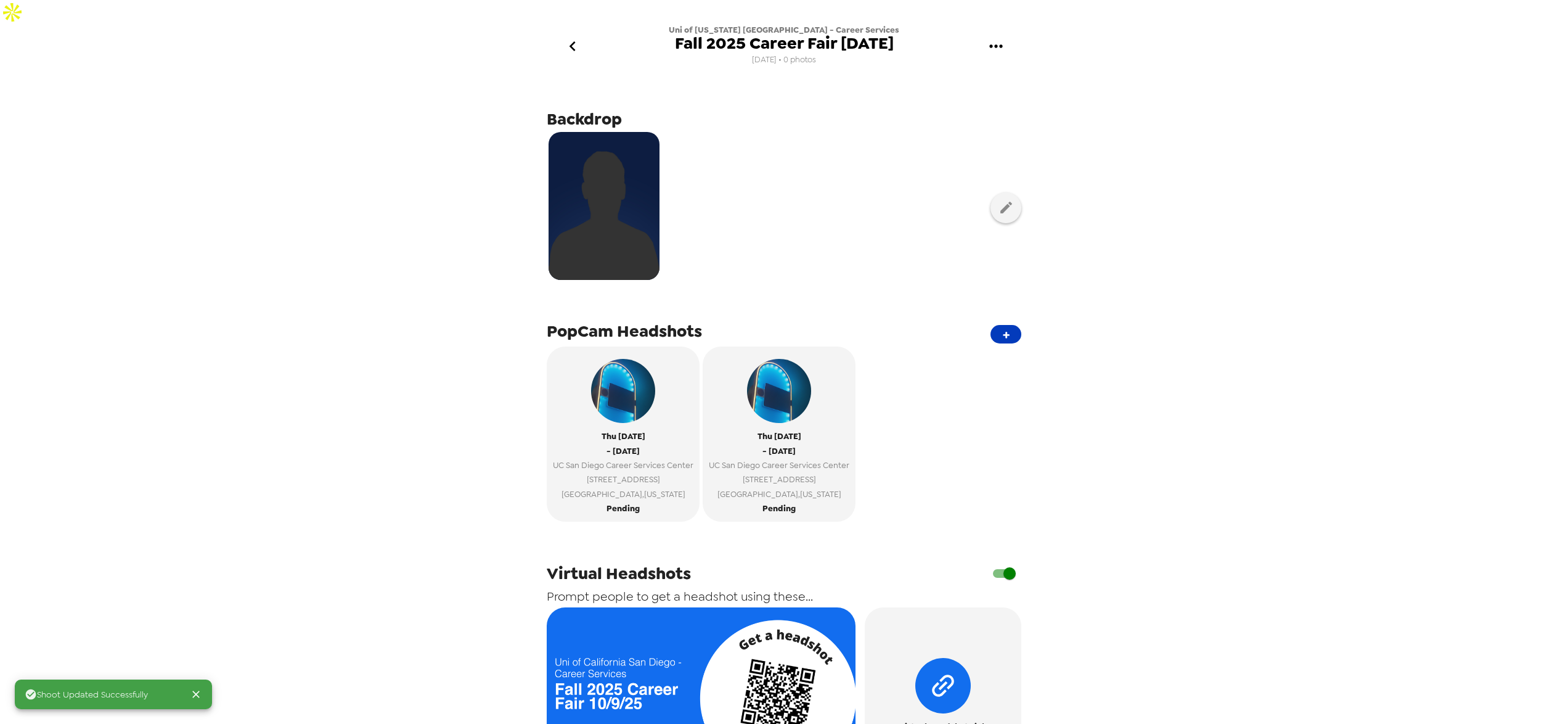
click at [1009, 325] on button "+" at bounding box center [1005, 334] width 31 height 18
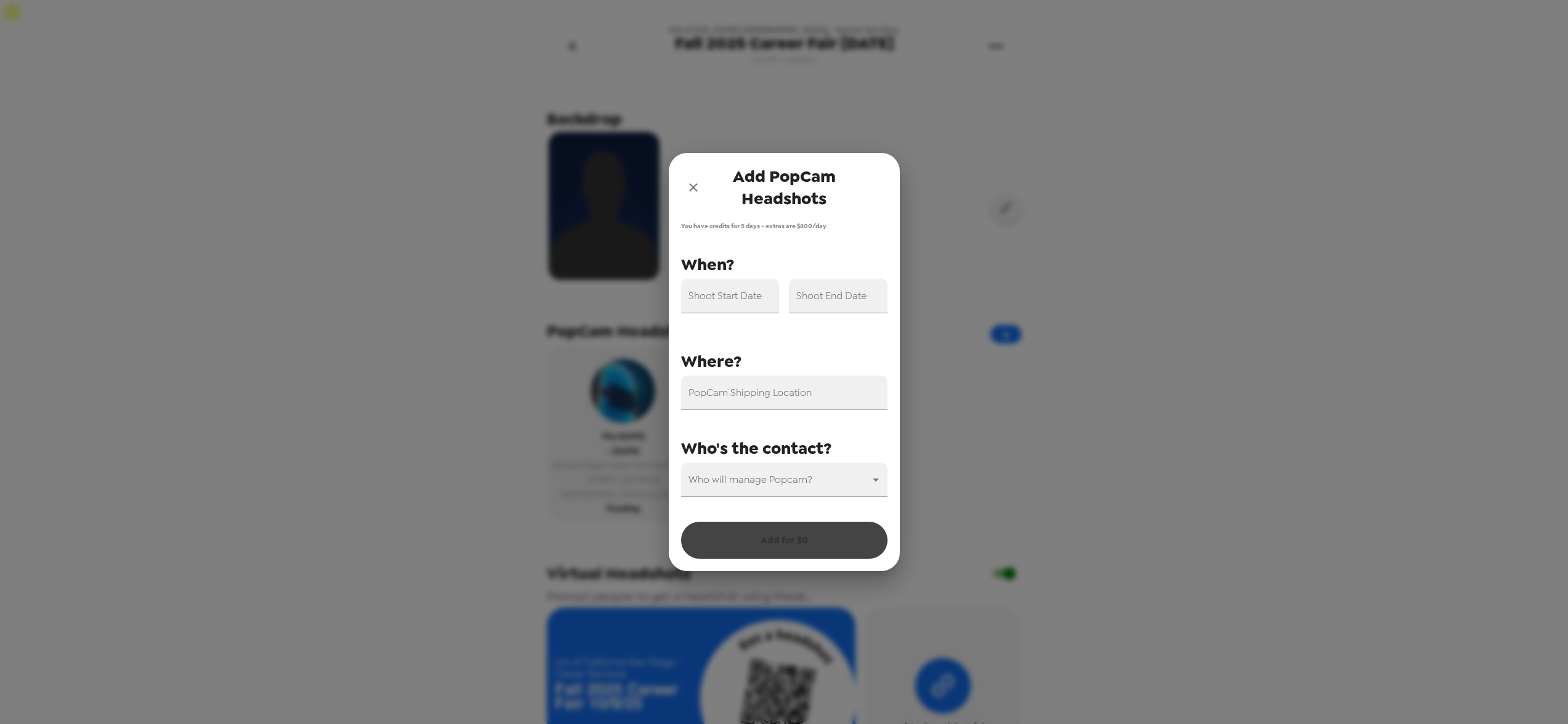
click at [749, 289] on div "Shoot Start Date" at bounding box center [730, 296] width 99 height 35
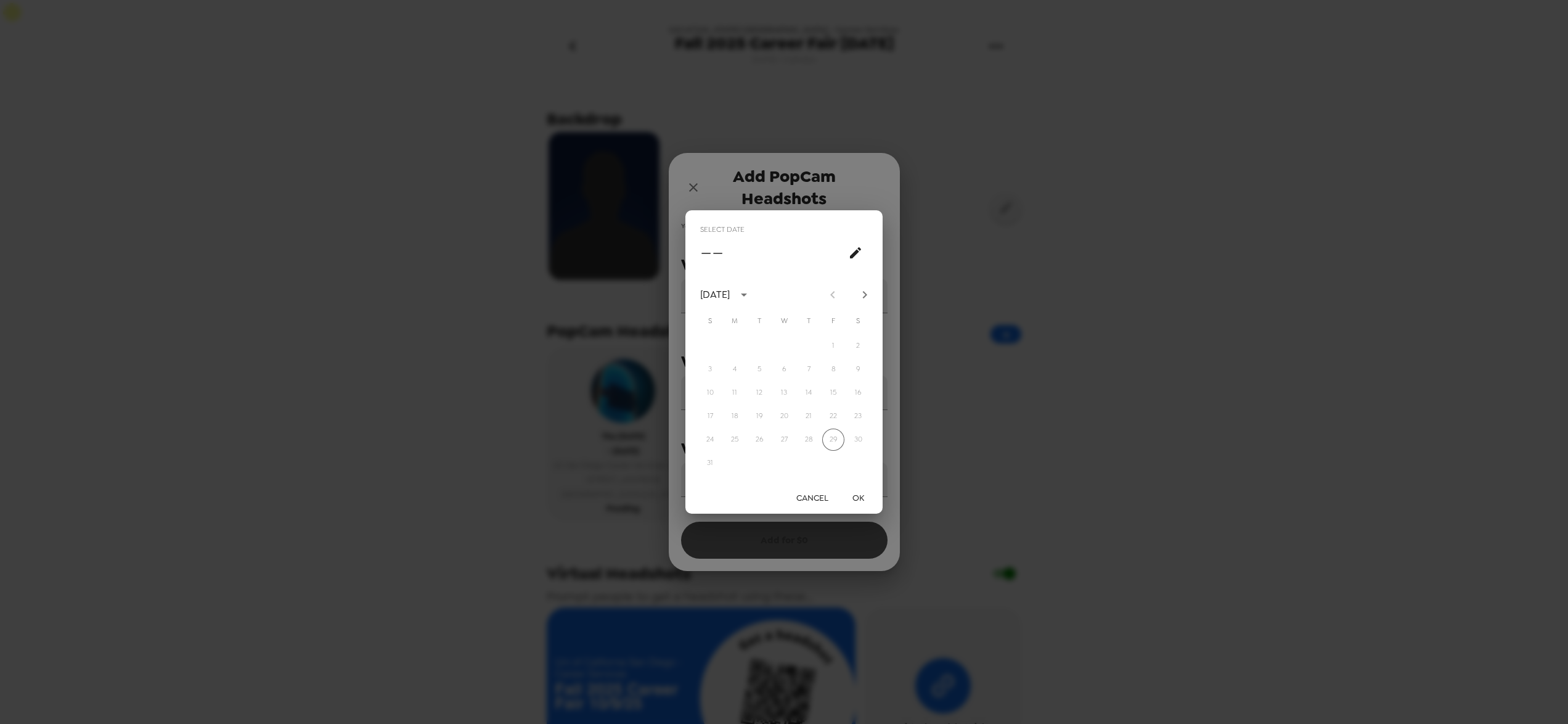
click at [864, 294] on icon "Next month" at bounding box center [864, 295] width 15 height 15
click at [811, 369] on button "9" at bounding box center [808, 369] width 22 height 22
type input "[DATE]"
click at [857, 492] on button "OK" at bounding box center [858, 498] width 40 height 23
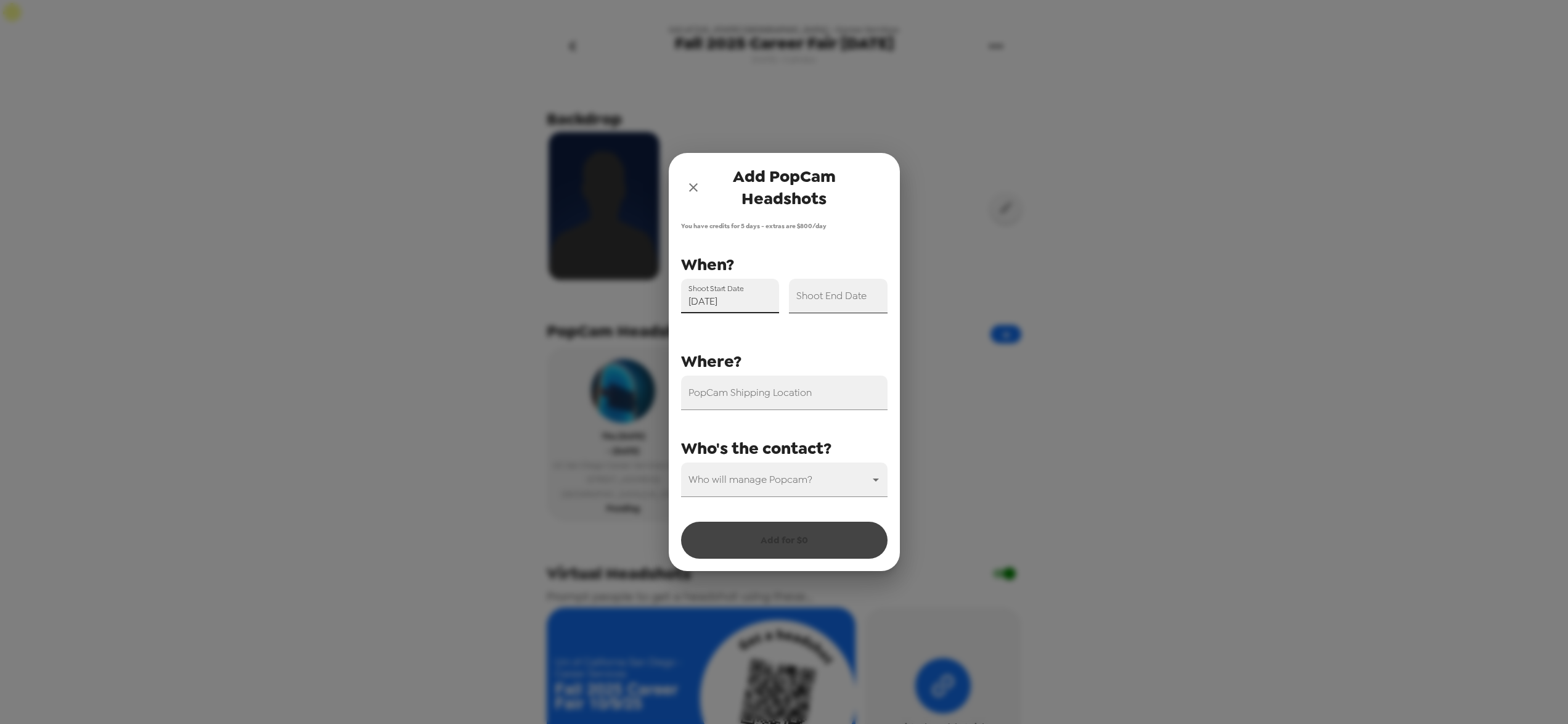
click at [860, 305] on input "Shoot End Date" at bounding box center [838, 296] width 99 height 35
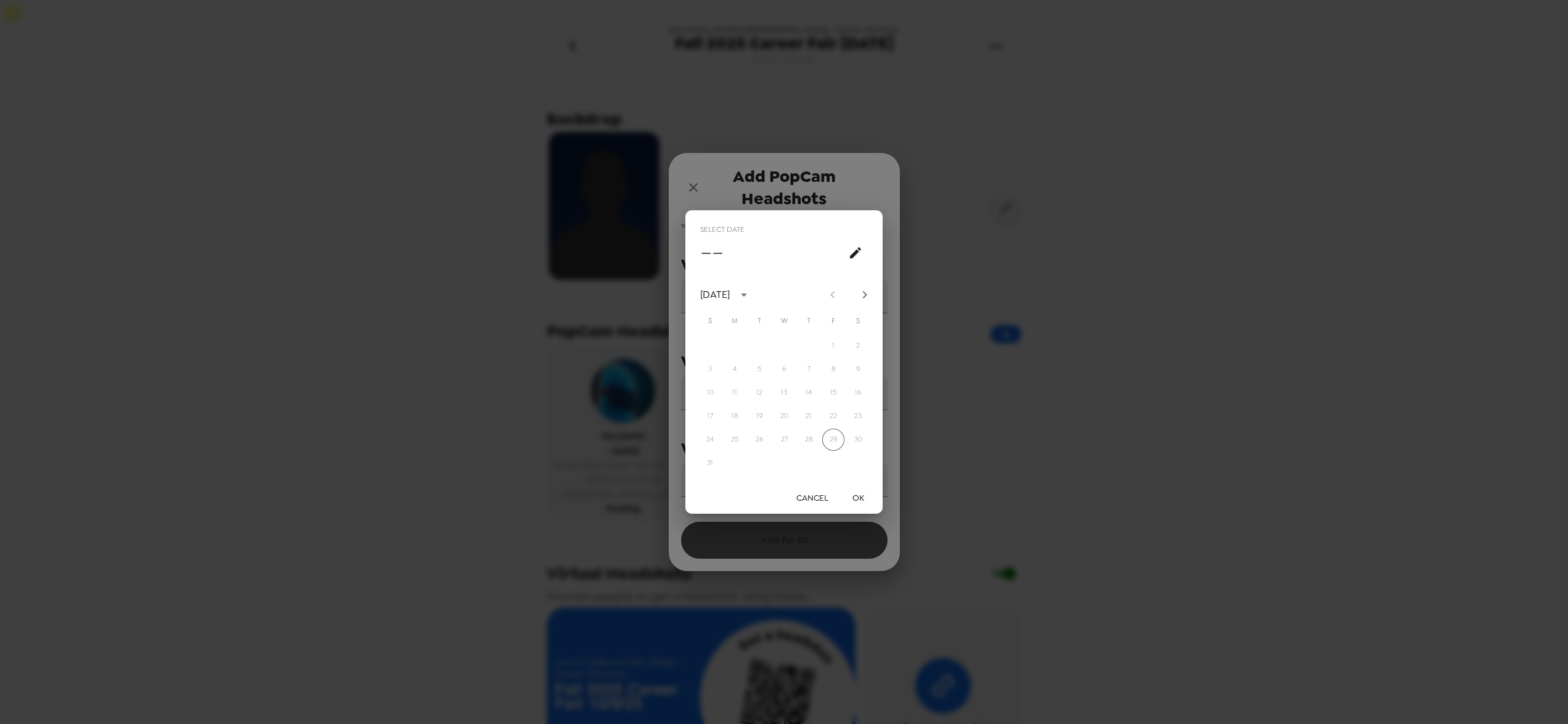
click at [870, 294] on icon "Next month" at bounding box center [864, 295] width 15 height 15
click at [810, 369] on button "9" at bounding box center [808, 369] width 22 height 22
type input "[DATE]"
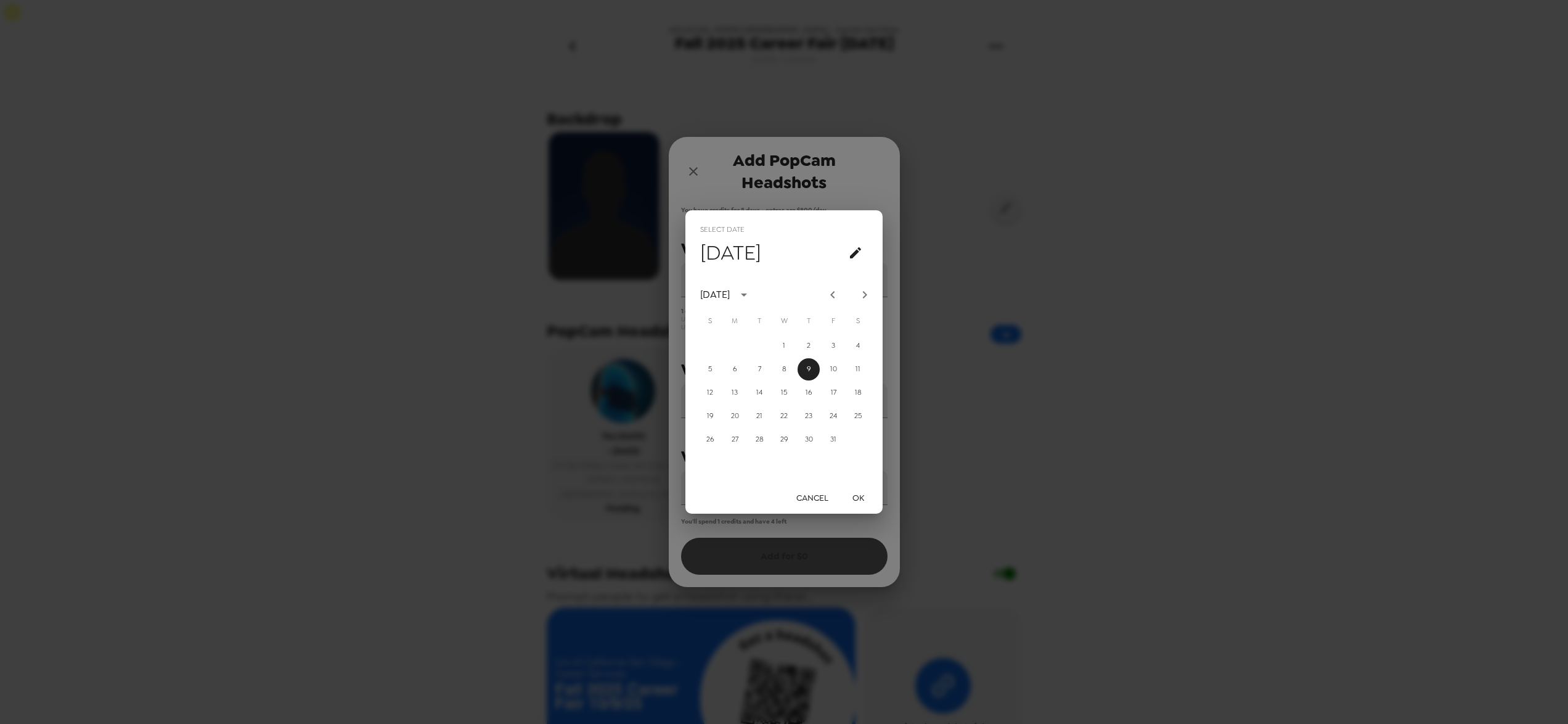
click at [860, 500] on button "OK" at bounding box center [858, 498] width 40 height 23
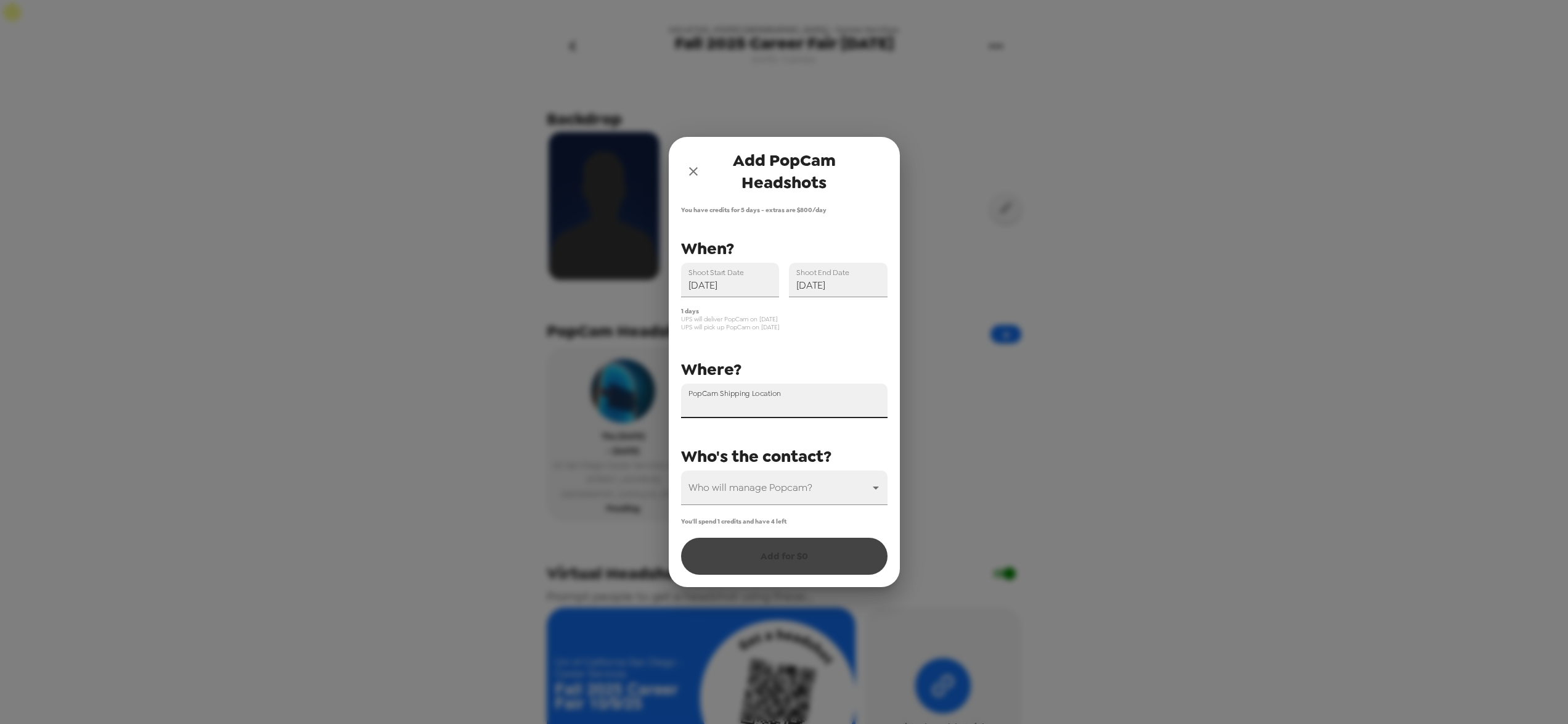
click at [797, 394] on div "PopCam Shipping Location" at bounding box center [784, 401] width 206 height 35
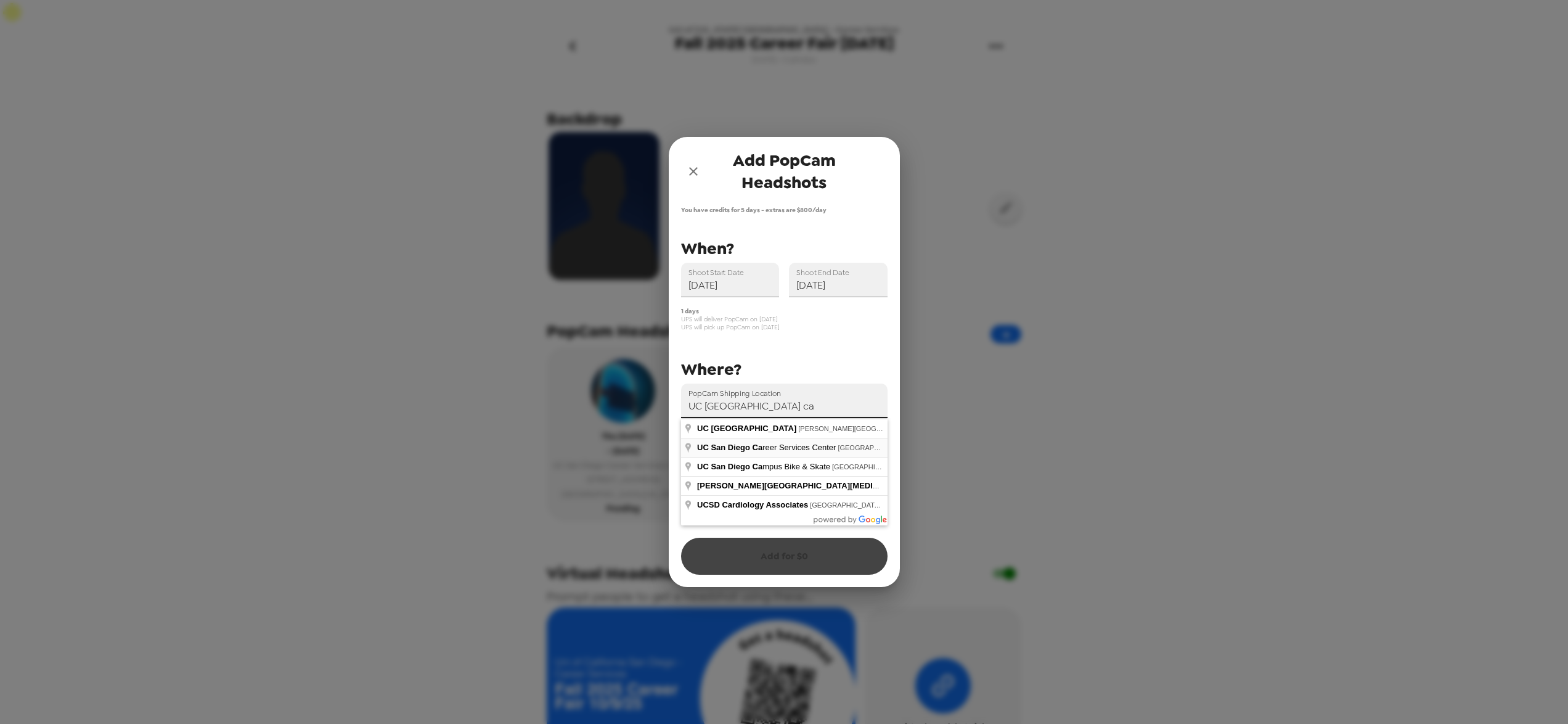
type input "[GEOGRAPHIC_DATA], [GEOGRAPHIC_DATA], [GEOGRAPHIC_DATA], [GEOGRAPHIC_DATA]"
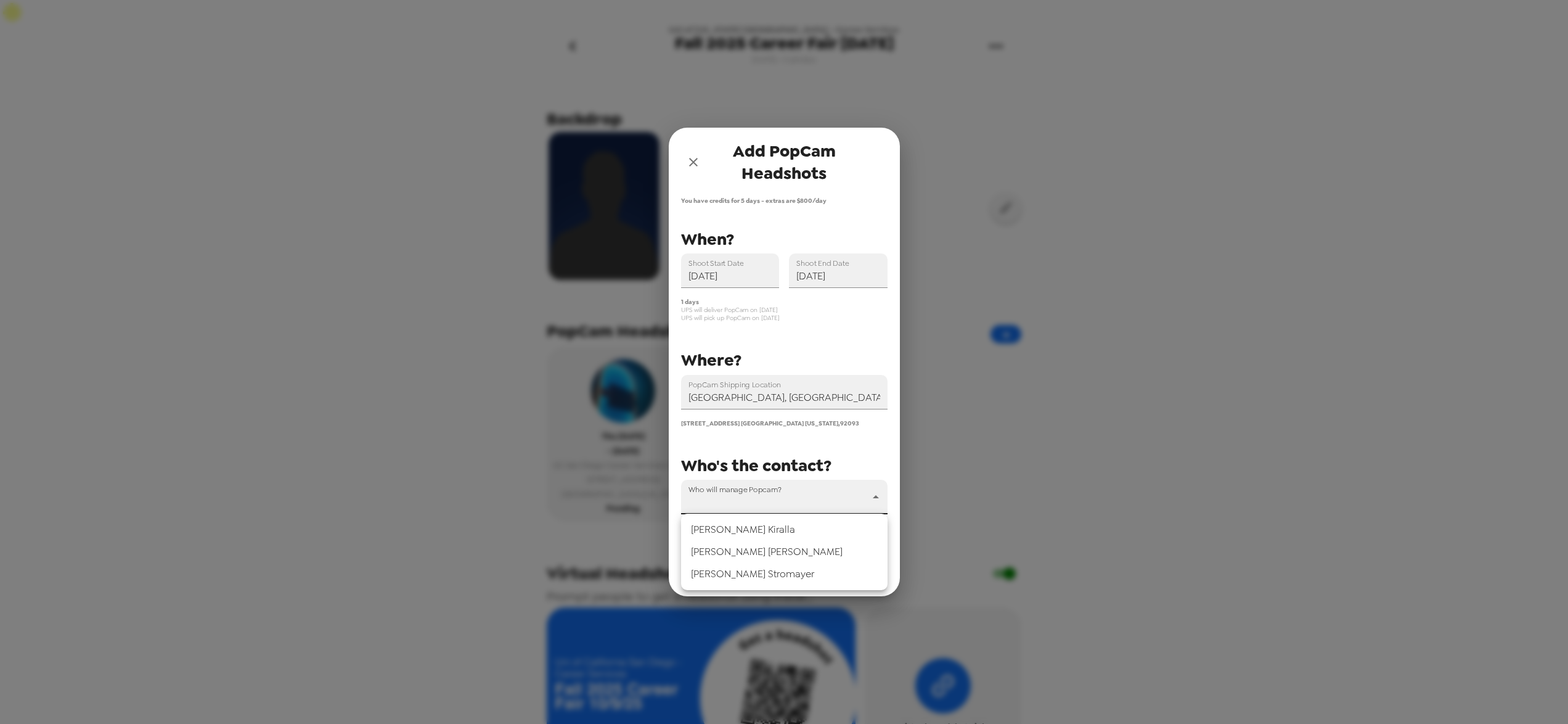
click at [743, 504] on body "Uni of [US_STATE] [GEOGRAPHIC_DATA] - Career Services Fall 2025 Career Fair [DA…" at bounding box center [784, 374] width 1568 height 749
click at [737, 530] on li "[PERSON_NAME]" at bounding box center [784, 529] width 206 height 22
type input "69670"
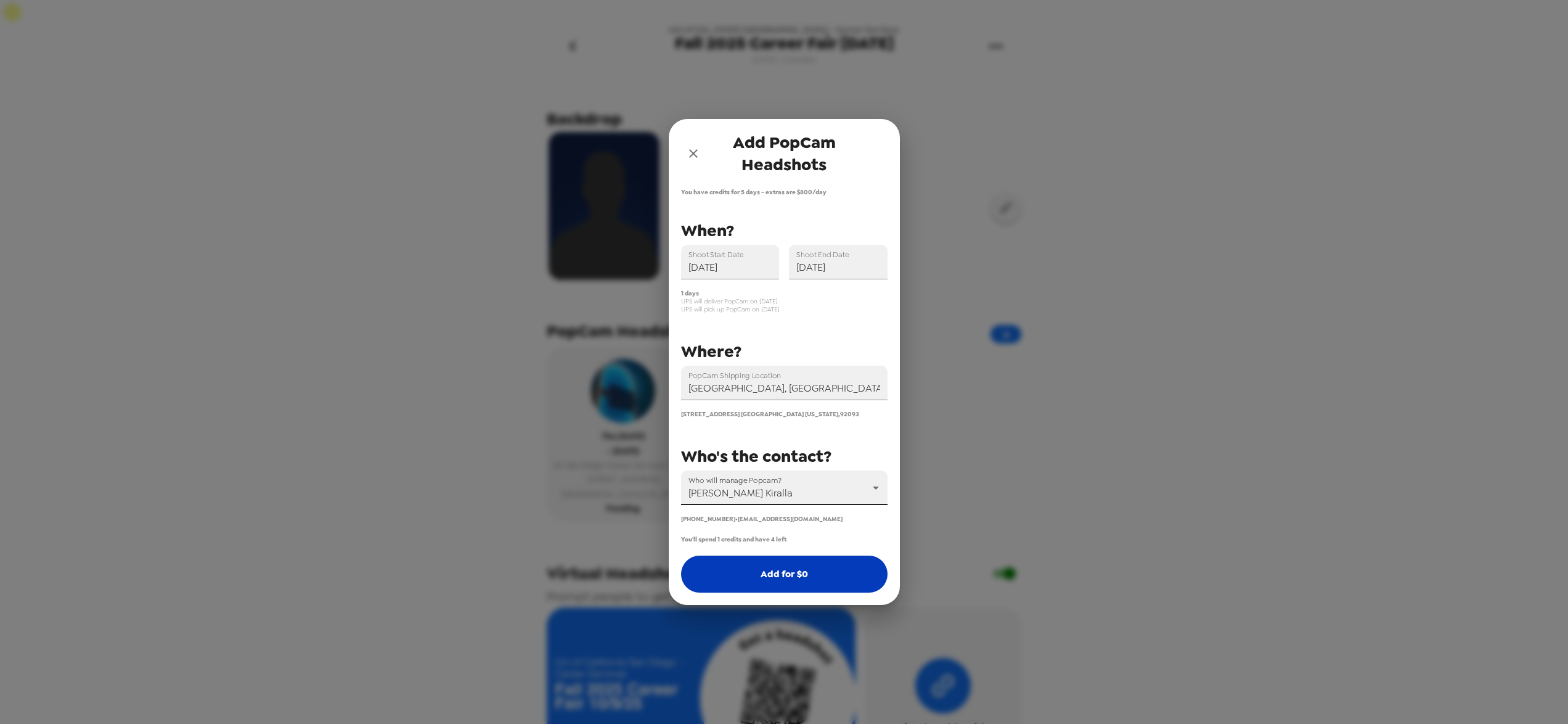
click at [744, 569] on button "Add for $ 0" at bounding box center [784, 574] width 206 height 37
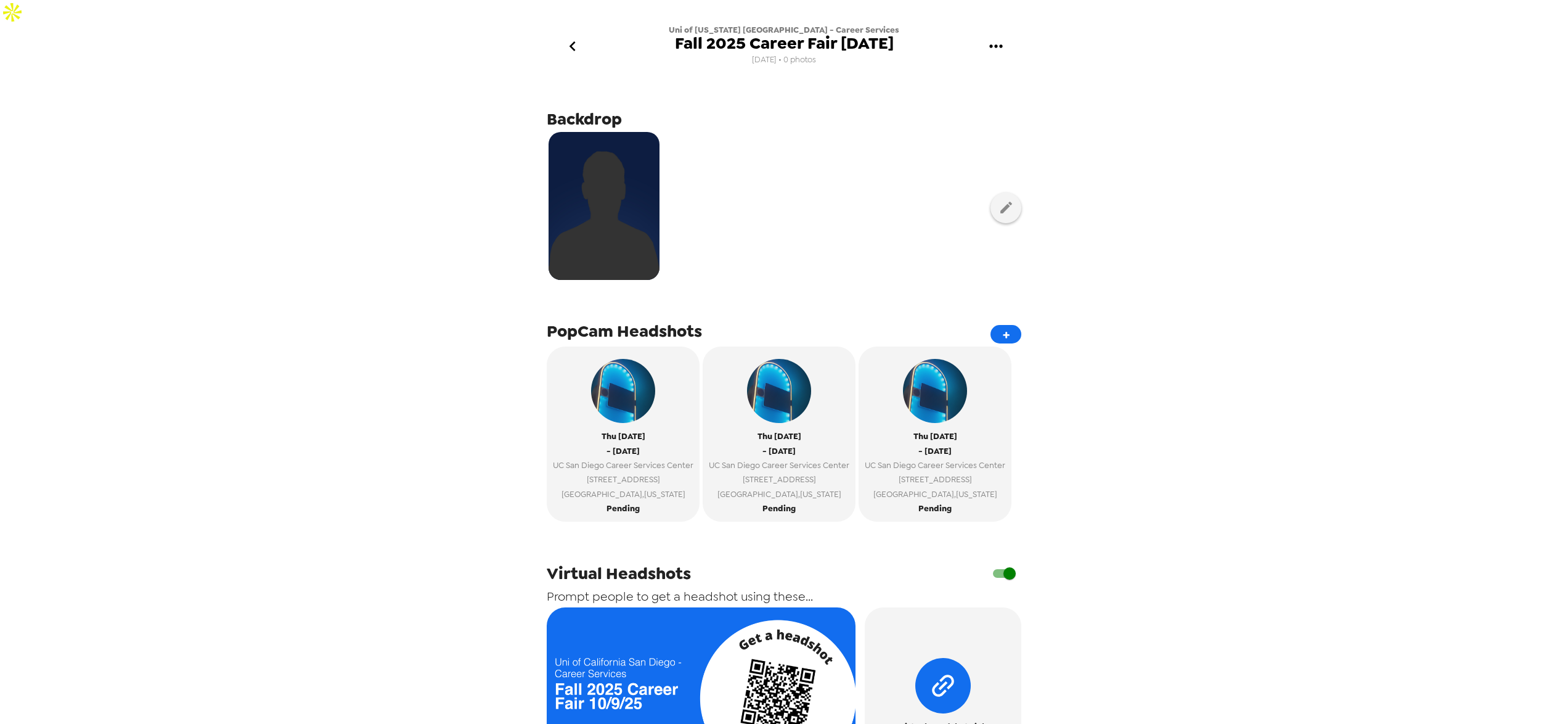
click at [872, 217] on div at bounding box center [784, 207] width 475 height 155
click at [835, 194] on div at bounding box center [784, 207] width 475 height 155
